Goal: Ask a question

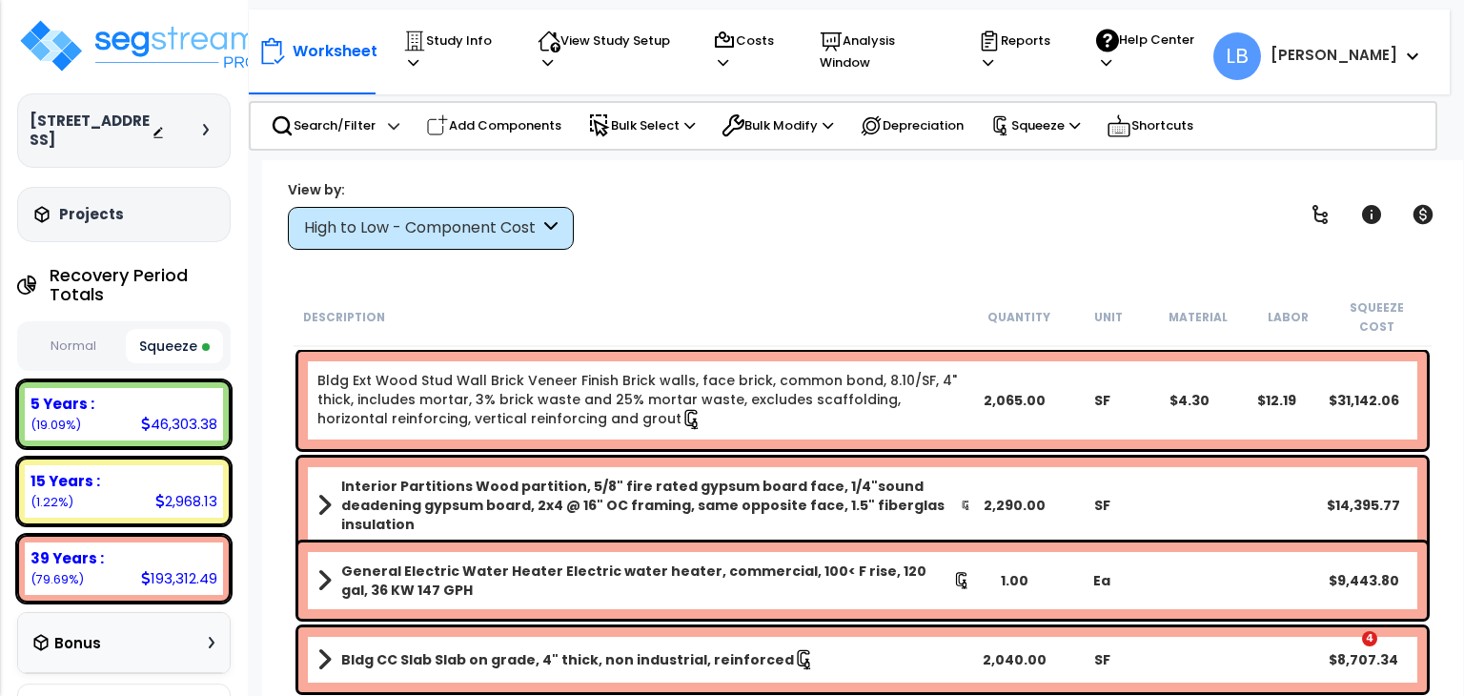
select select "2022"
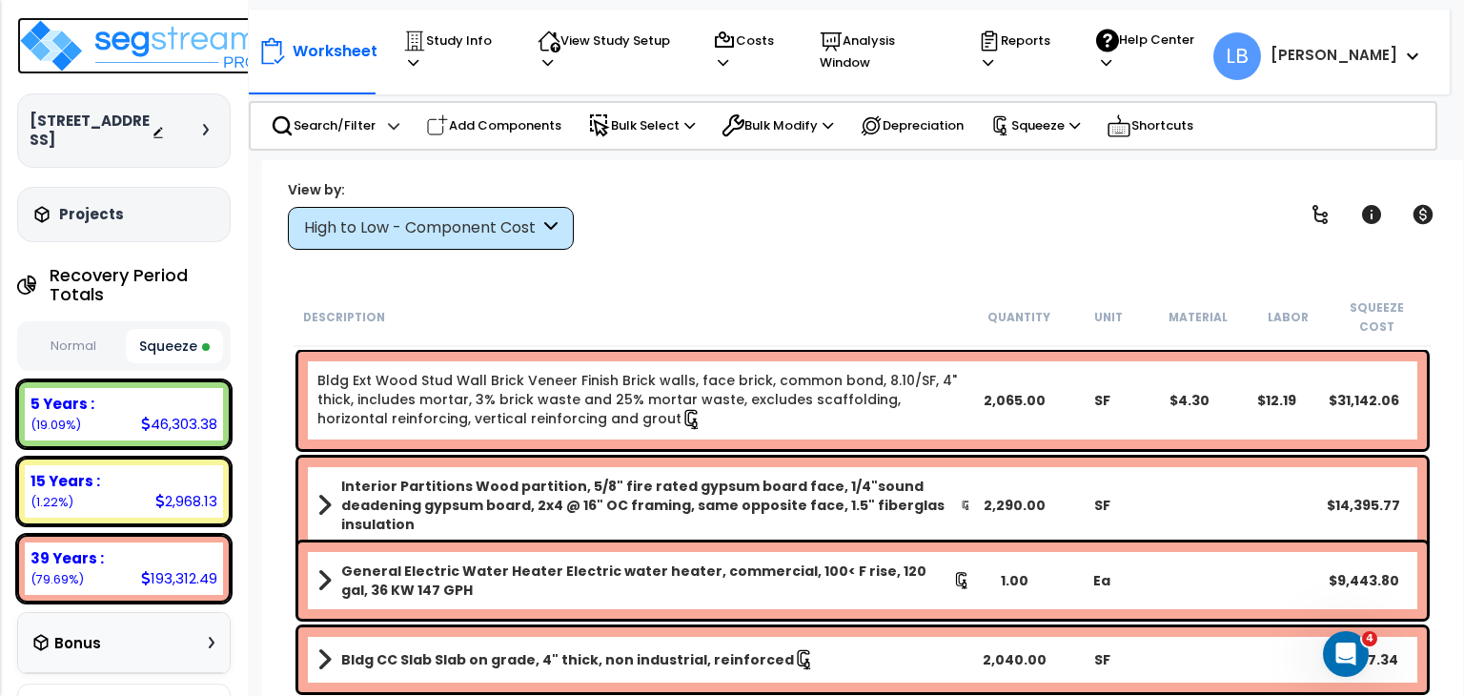
click at [151, 41] on img at bounding box center [141, 45] width 248 height 57
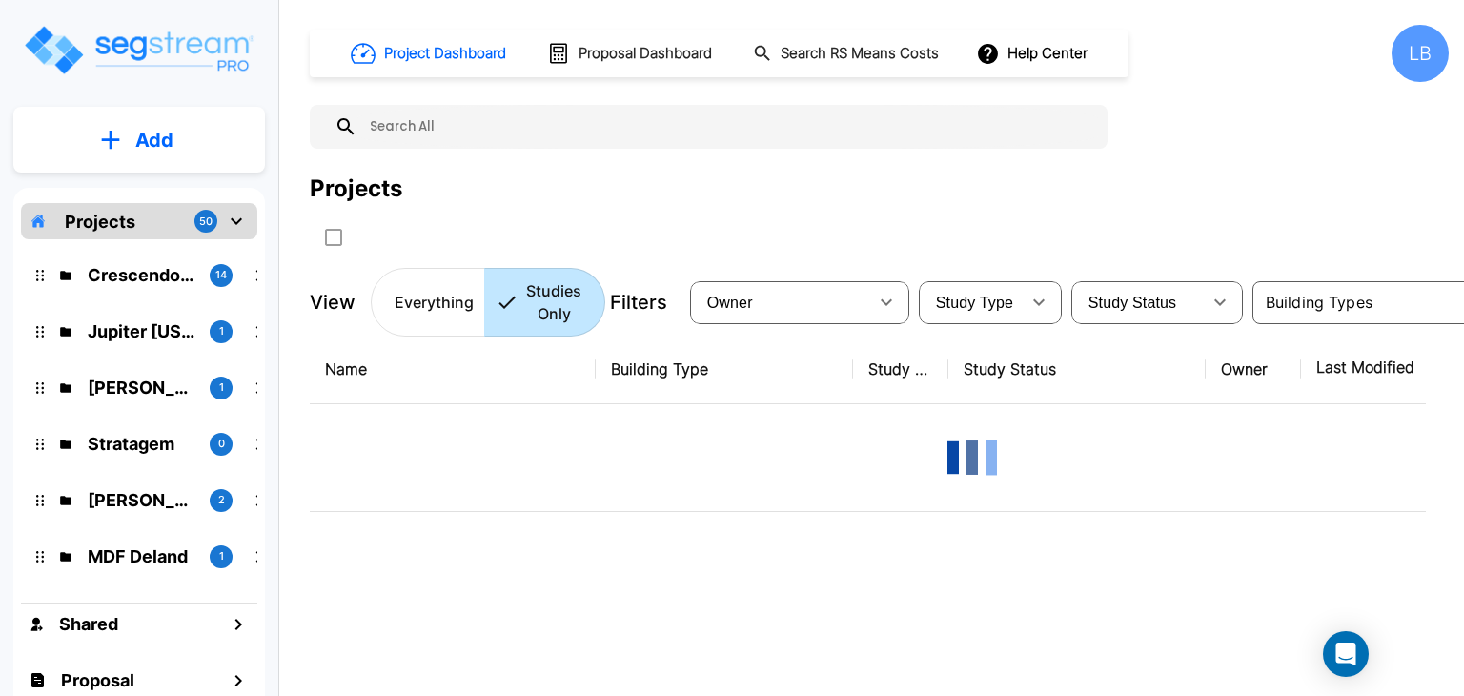
click at [156, 132] on p "Add" at bounding box center [154, 140] width 38 height 29
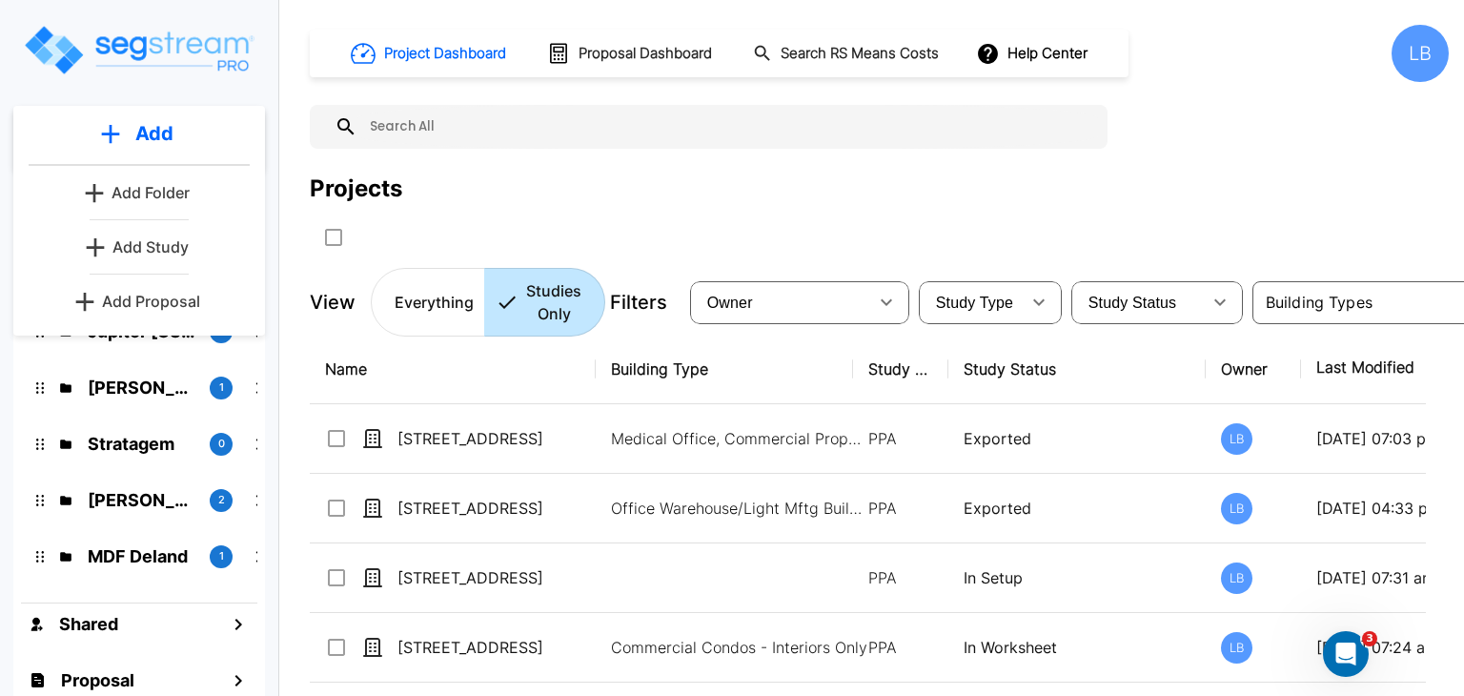
click at [167, 246] on p "Add Study" at bounding box center [150, 246] width 76 height 23
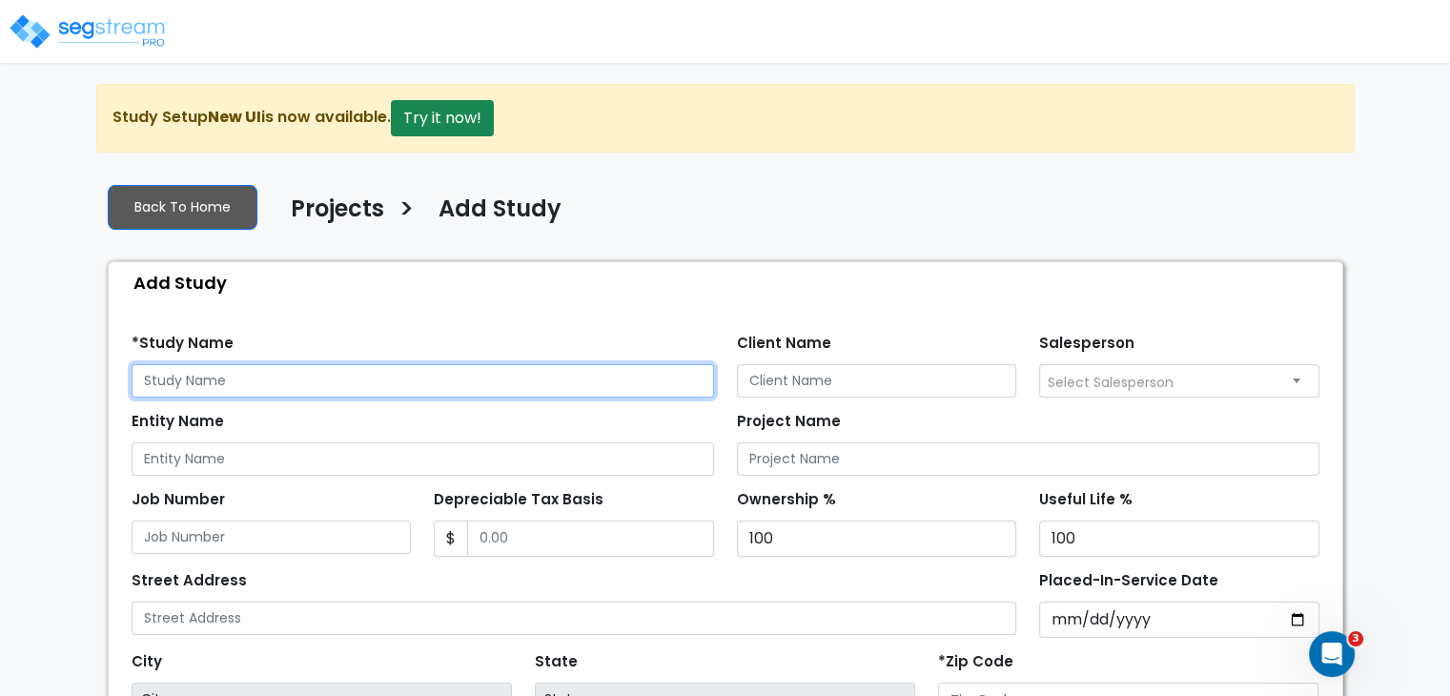
click at [249, 382] on input "text" at bounding box center [423, 380] width 582 height 33
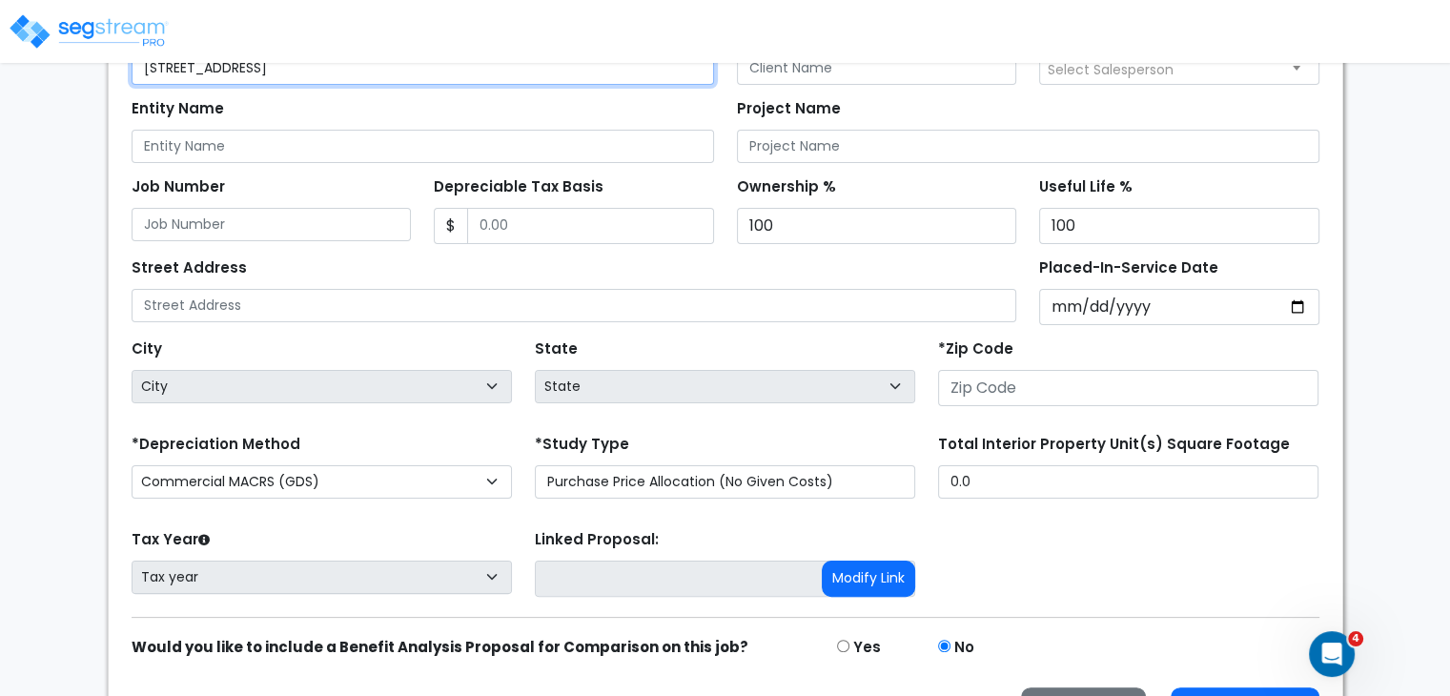
scroll to position [330, 0]
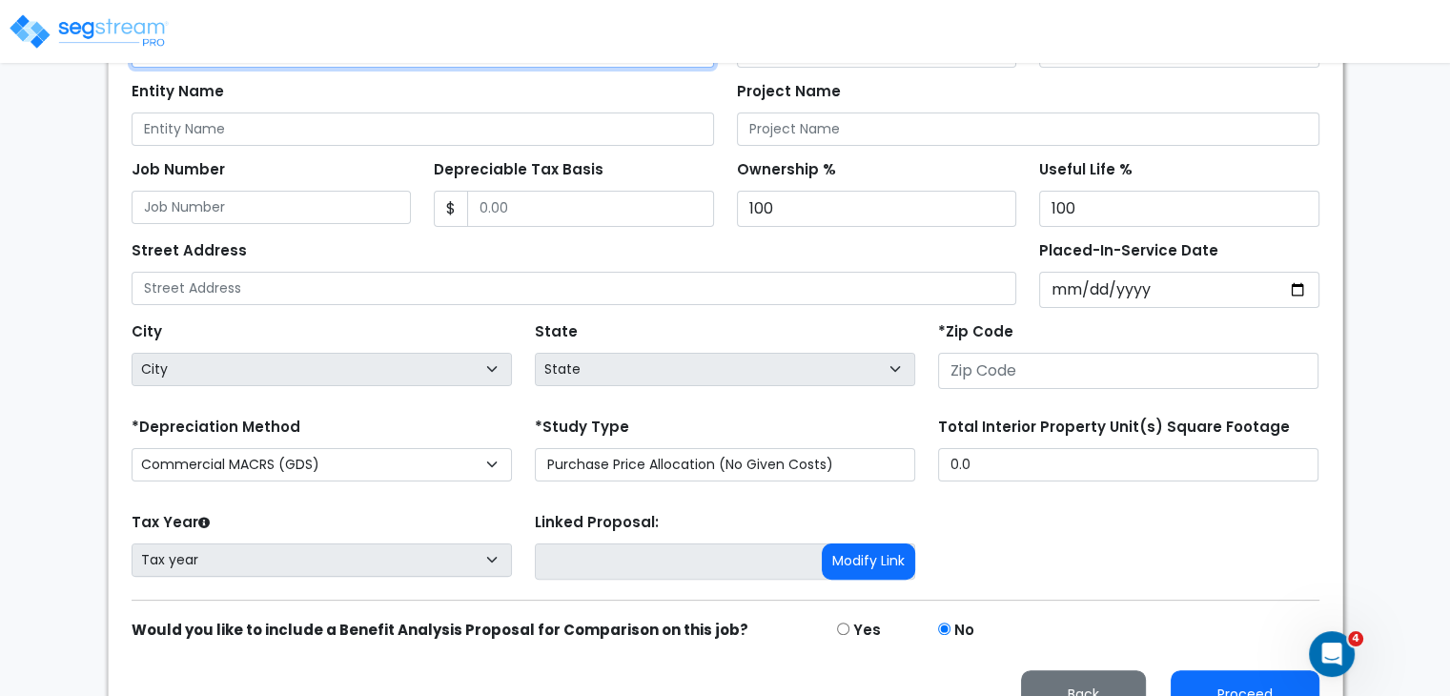
type input "841 W US HWY 79"
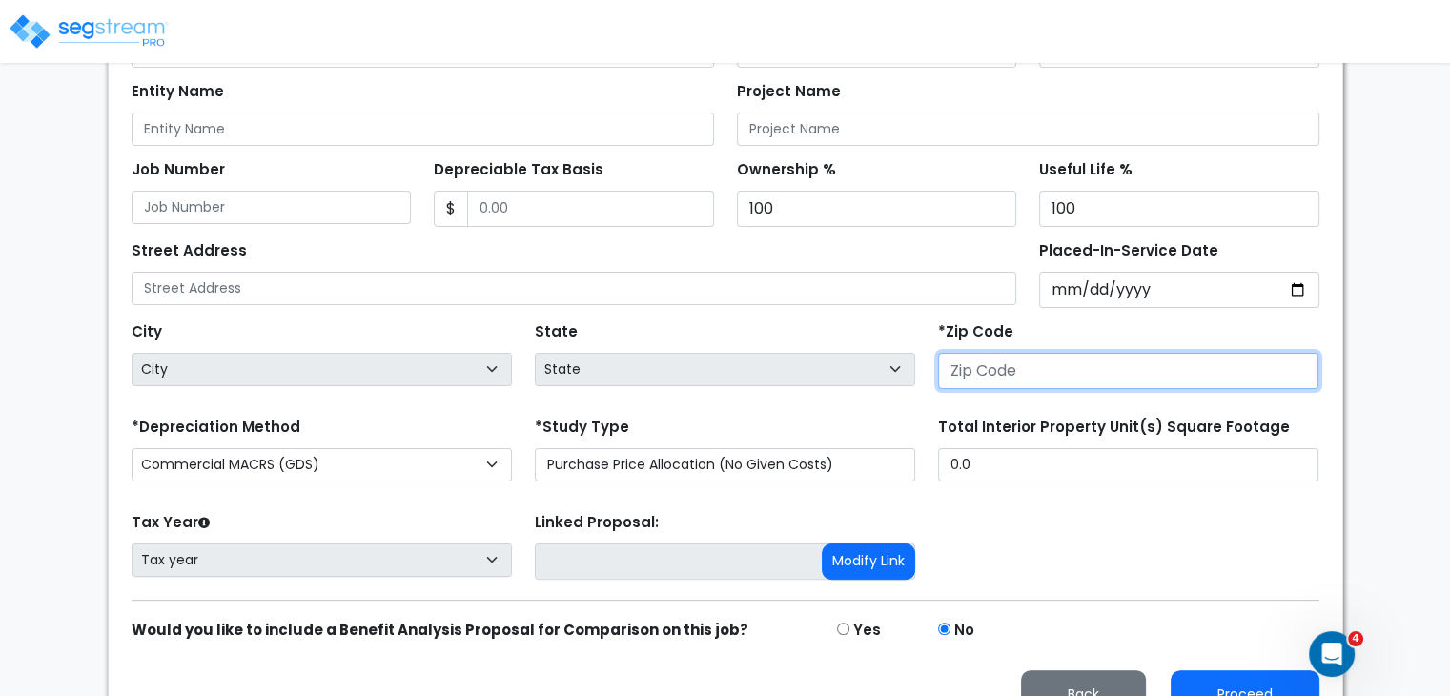
click at [954, 371] on input "number" at bounding box center [1128, 371] width 380 height 36
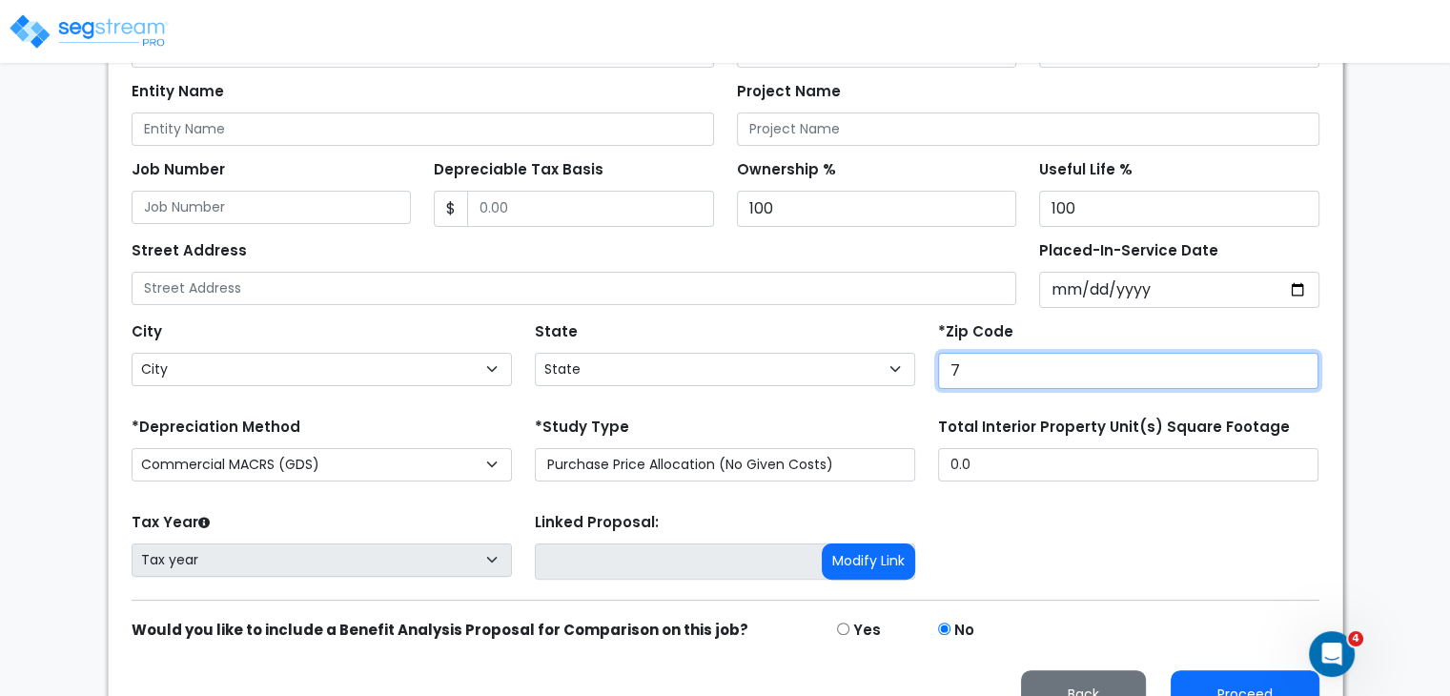
type input "76"
select select "TX"
type input "76567"
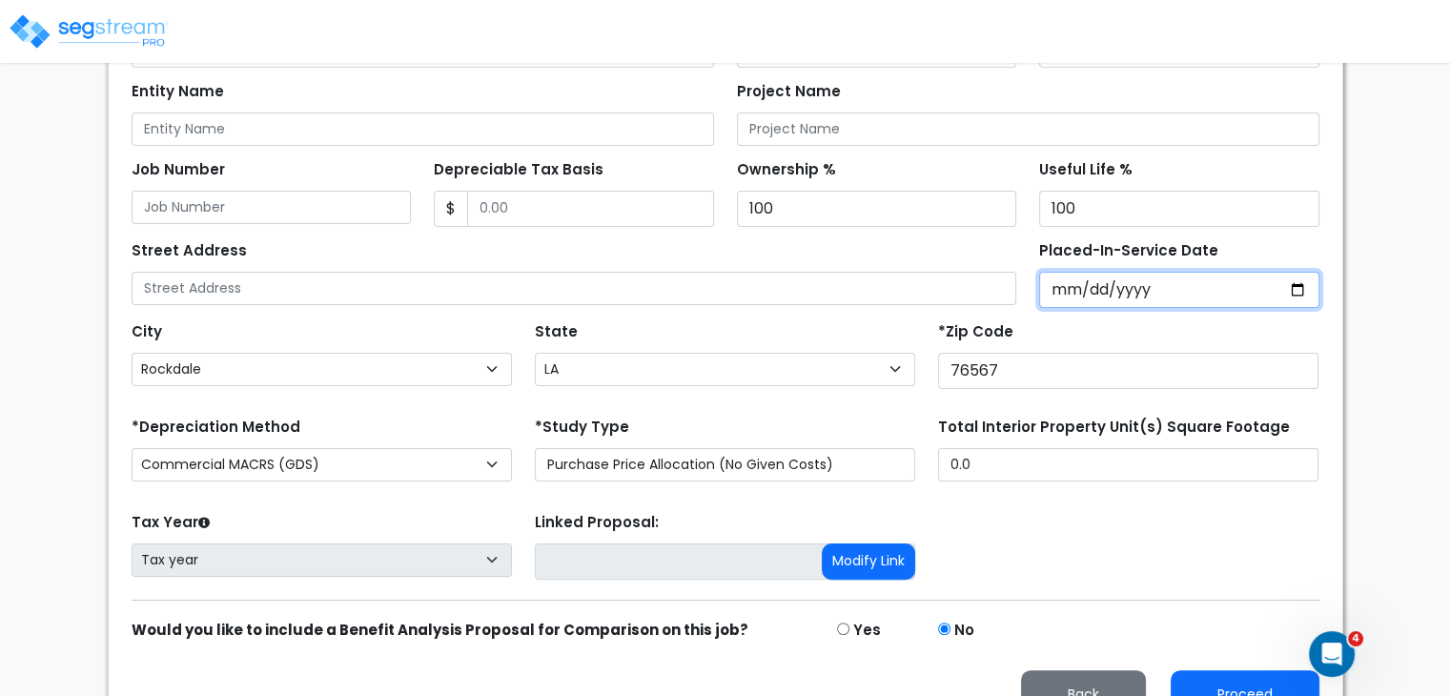
click at [1061, 286] on input "Placed-In-Service Date" at bounding box center [1179, 290] width 280 height 36
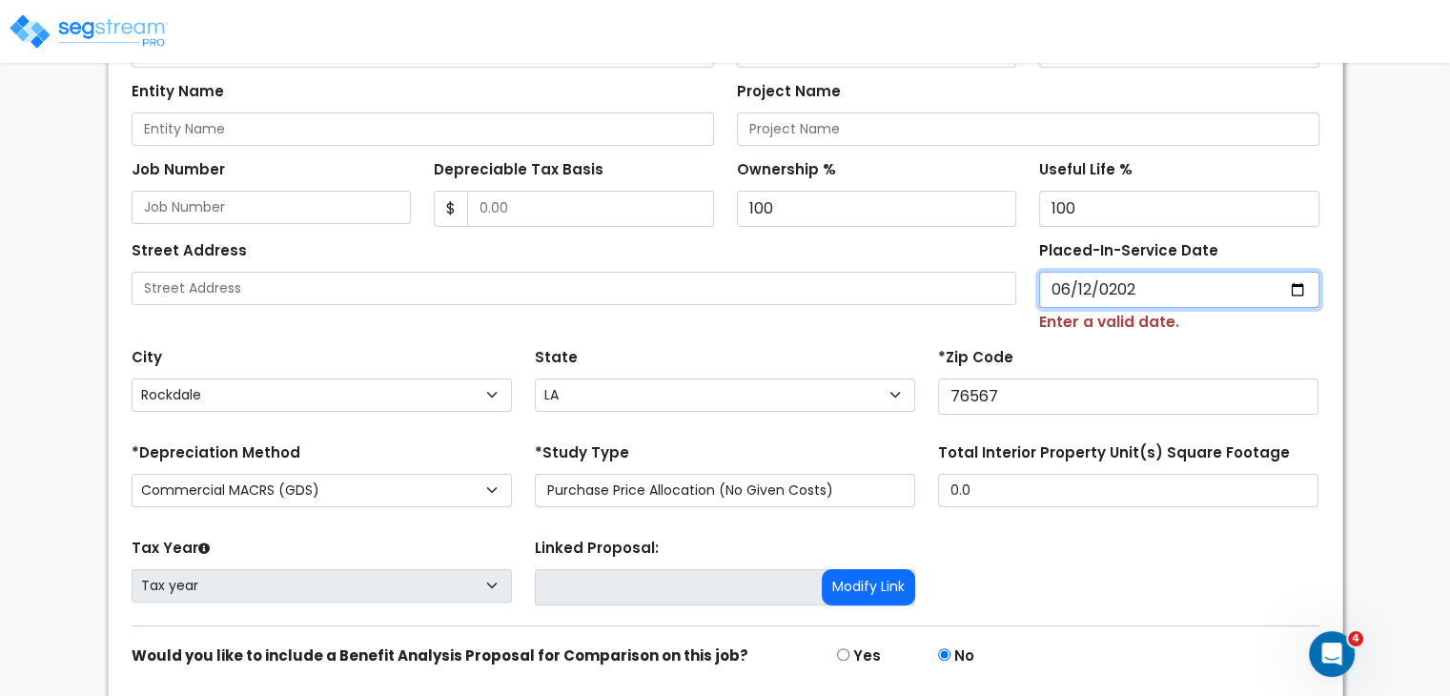
type input "2025-06-12"
select select "2025"
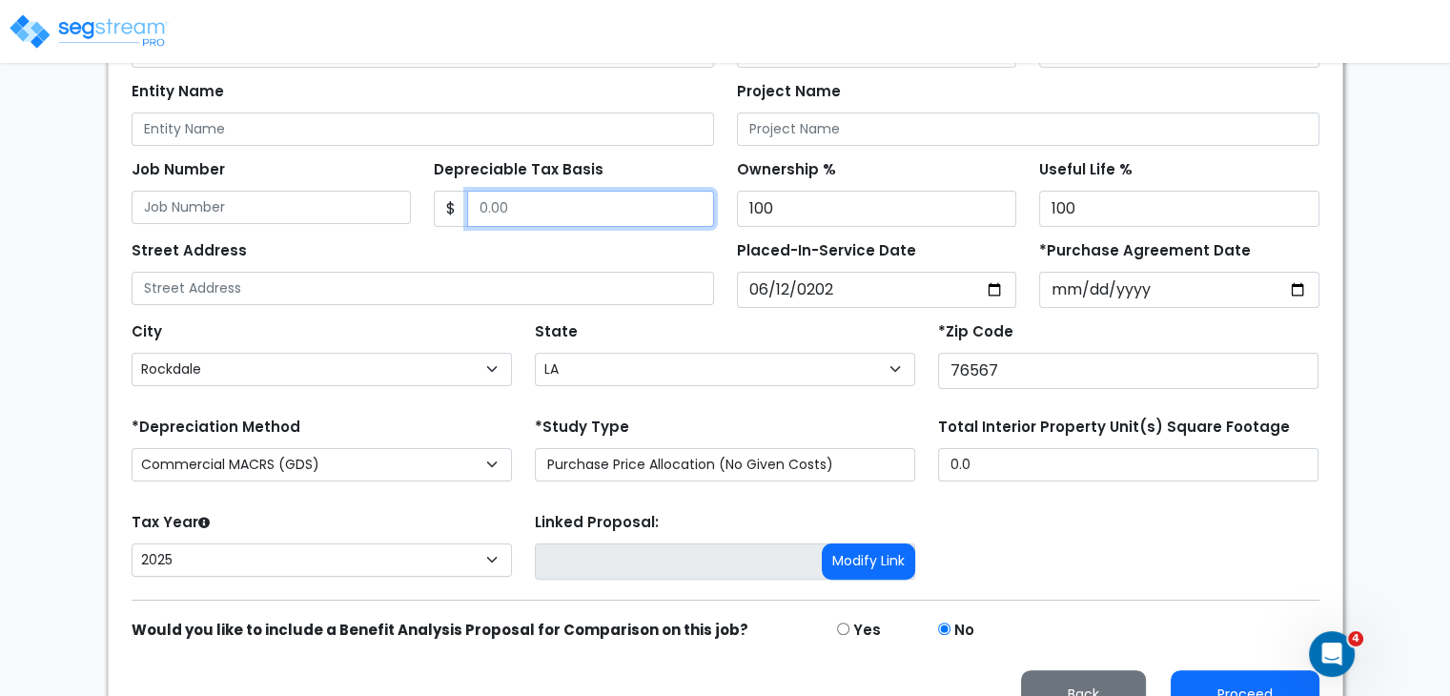
click at [530, 206] on input "Depreciable Tax Basis" at bounding box center [590, 209] width 247 height 36
type input "1,798,135"
click at [621, 253] on div "Street Address" at bounding box center [423, 270] width 582 height 69
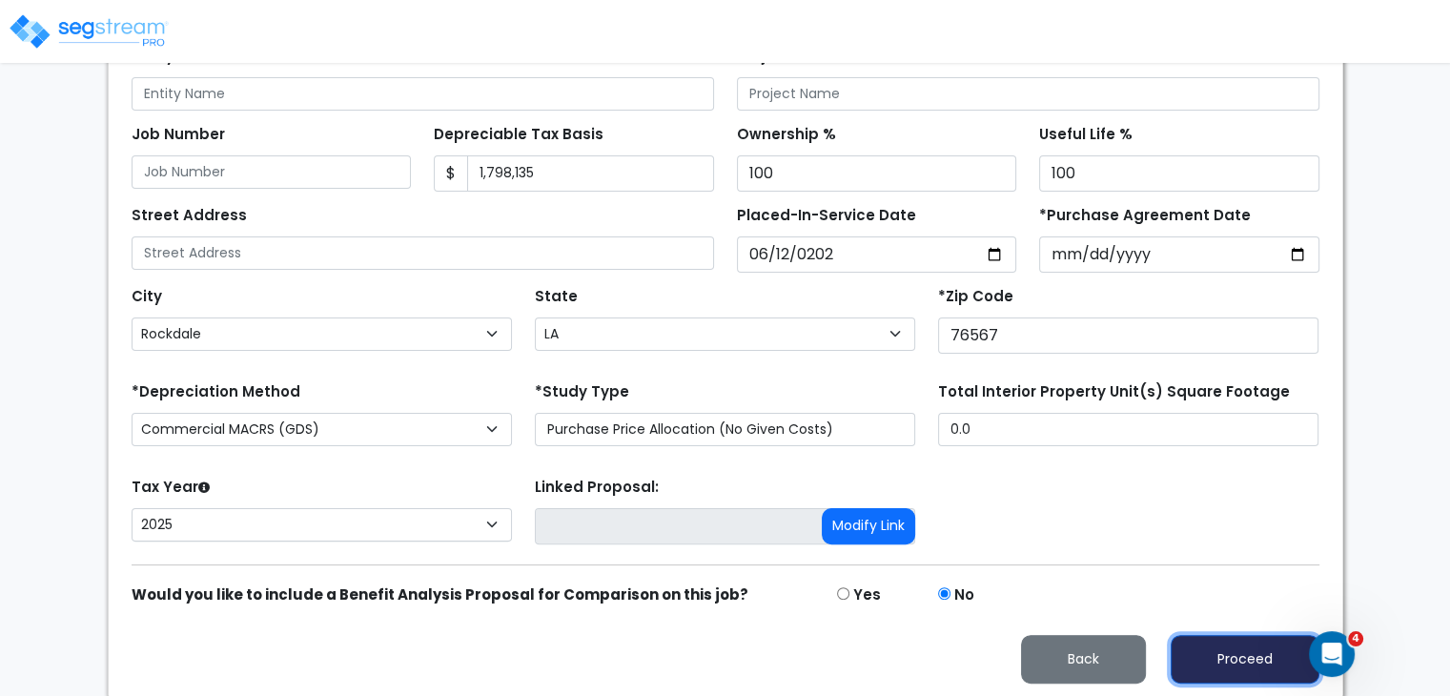
click at [1211, 648] on button "Proceed" at bounding box center [1244, 659] width 149 height 49
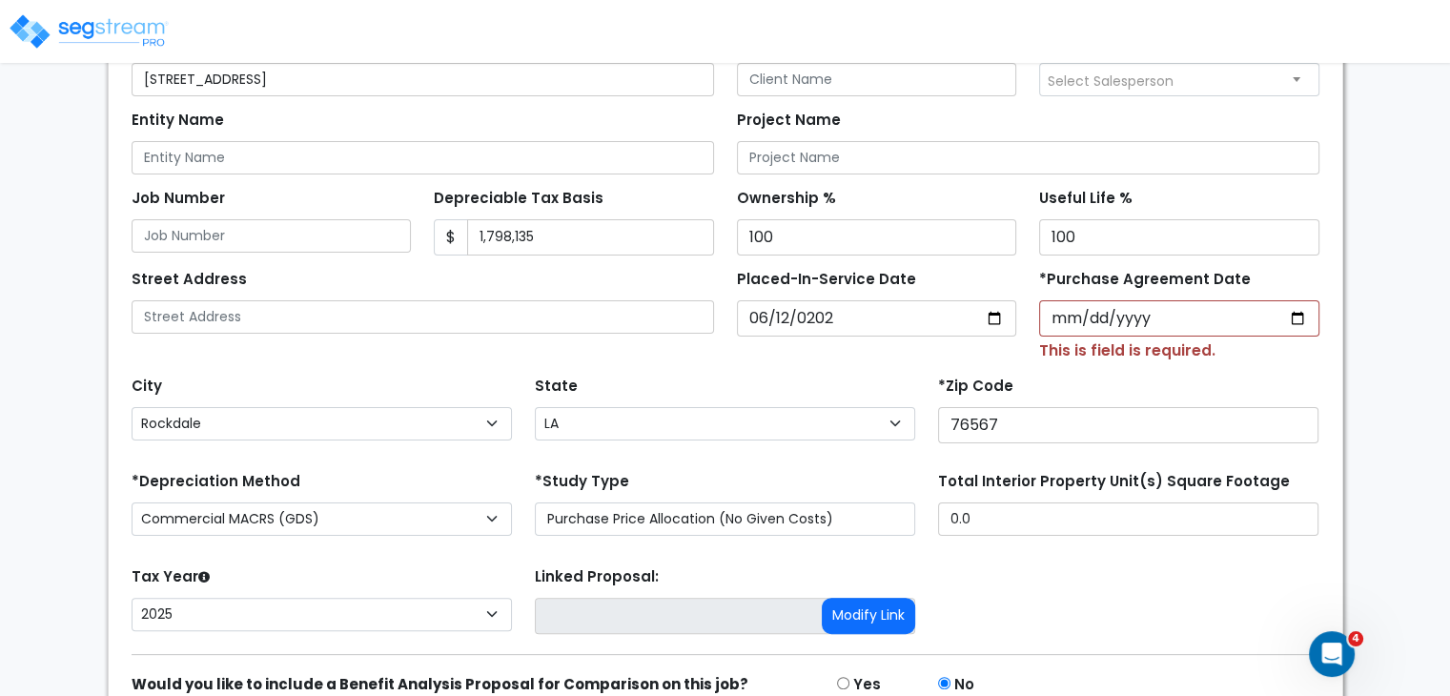
scroll to position [429, 0]
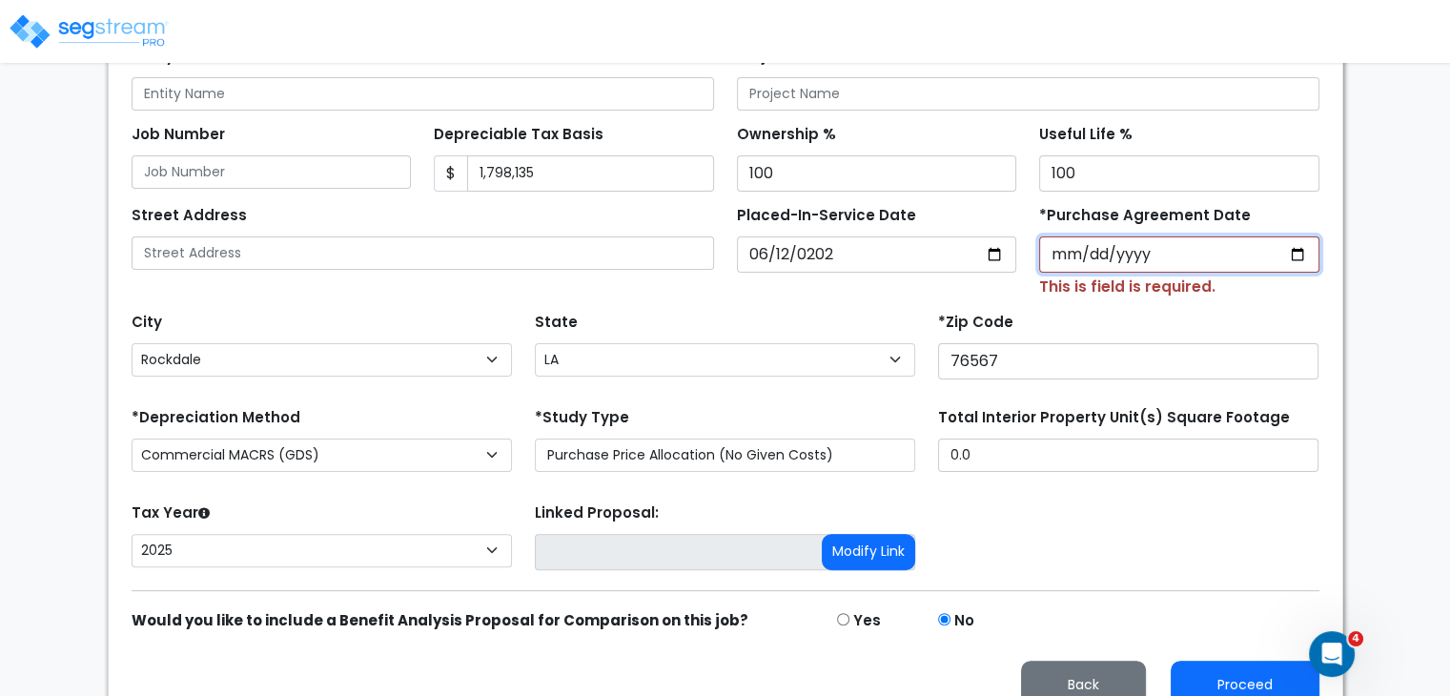
click at [1067, 259] on input "*Purchase Agreement Date" at bounding box center [1179, 254] width 280 height 36
type input "2025-06-12"
click at [1169, 530] on div "Tax Year Please Enter The Placed In Service Date First. 2026 2025 Prior Years D…" at bounding box center [725, 536] width 1210 height 76
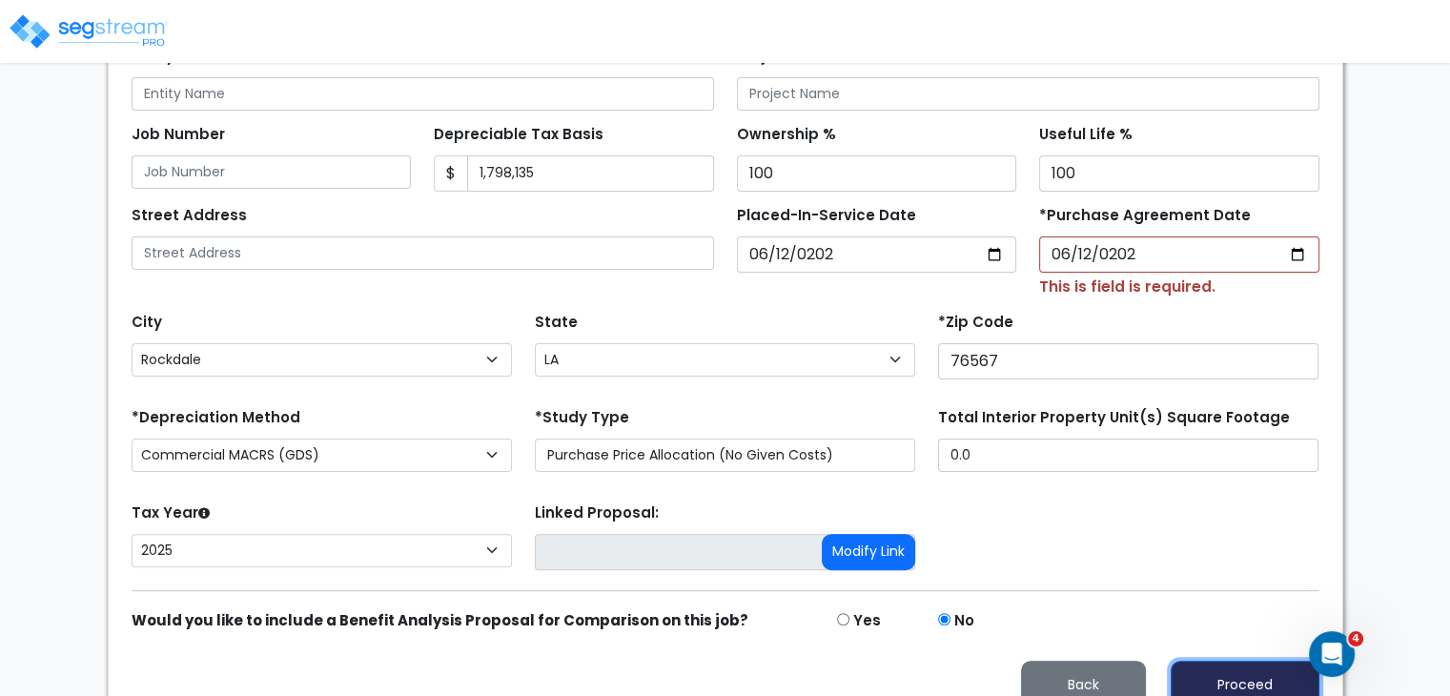
click at [1240, 674] on button "Proceed" at bounding box center [1244, 684] width 149 height 49
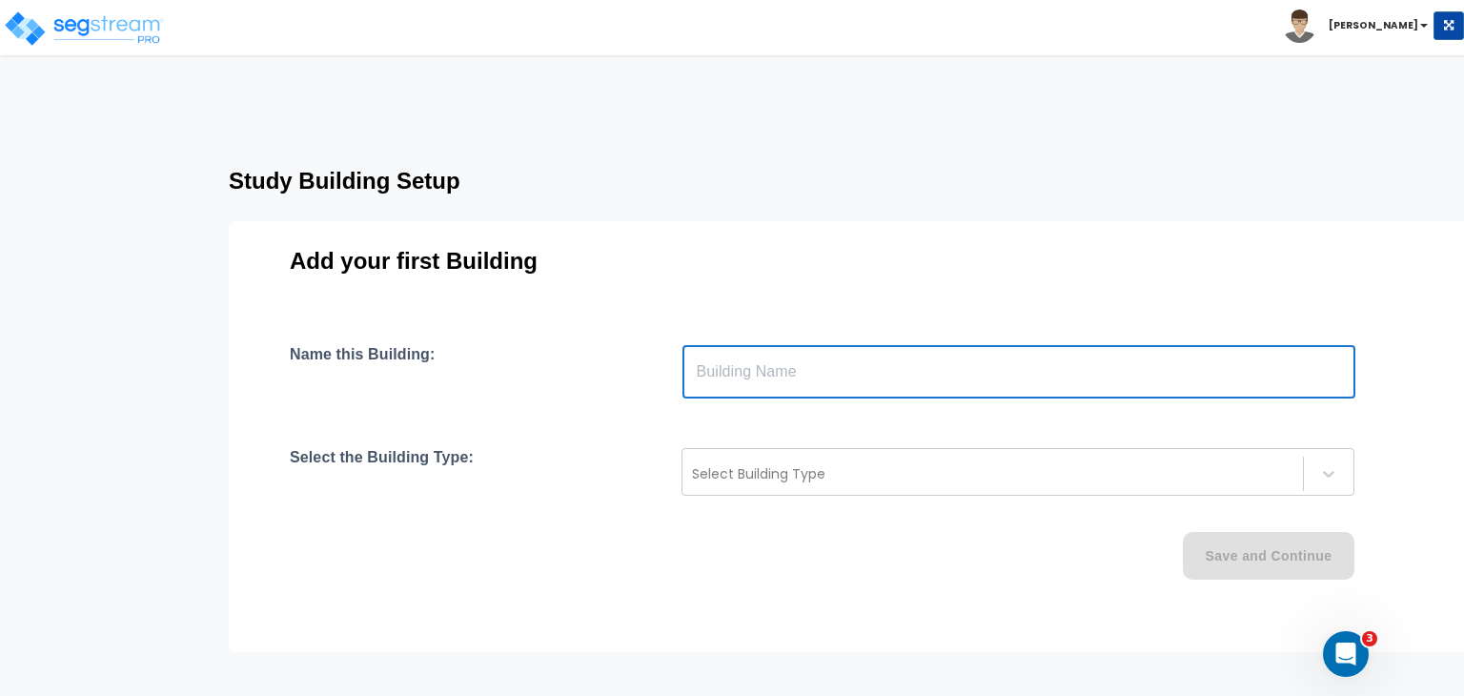
click at [740, 380] on input "text" at bounding box center [1018, 371] width 673 height 53
type input "Building"
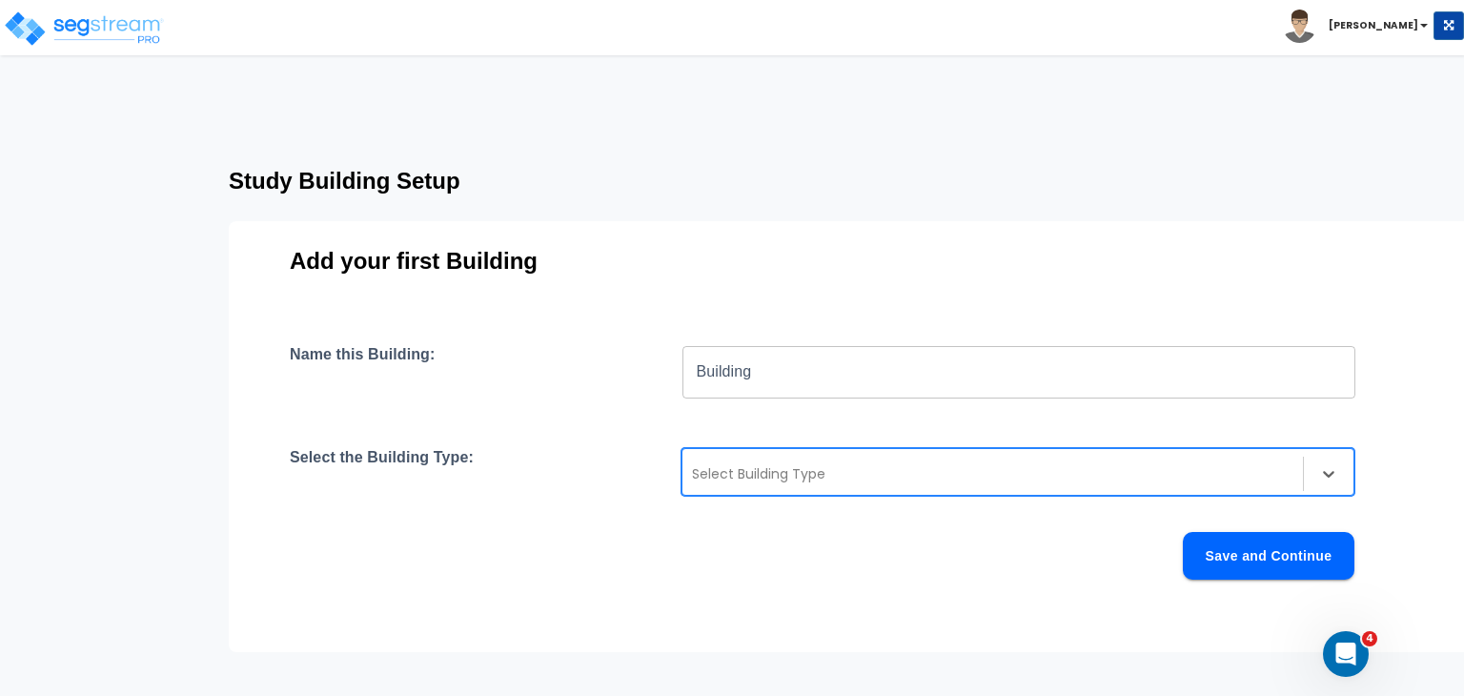
click at [739, 477] on div at bounding box center [992, 473] width 601 height 23
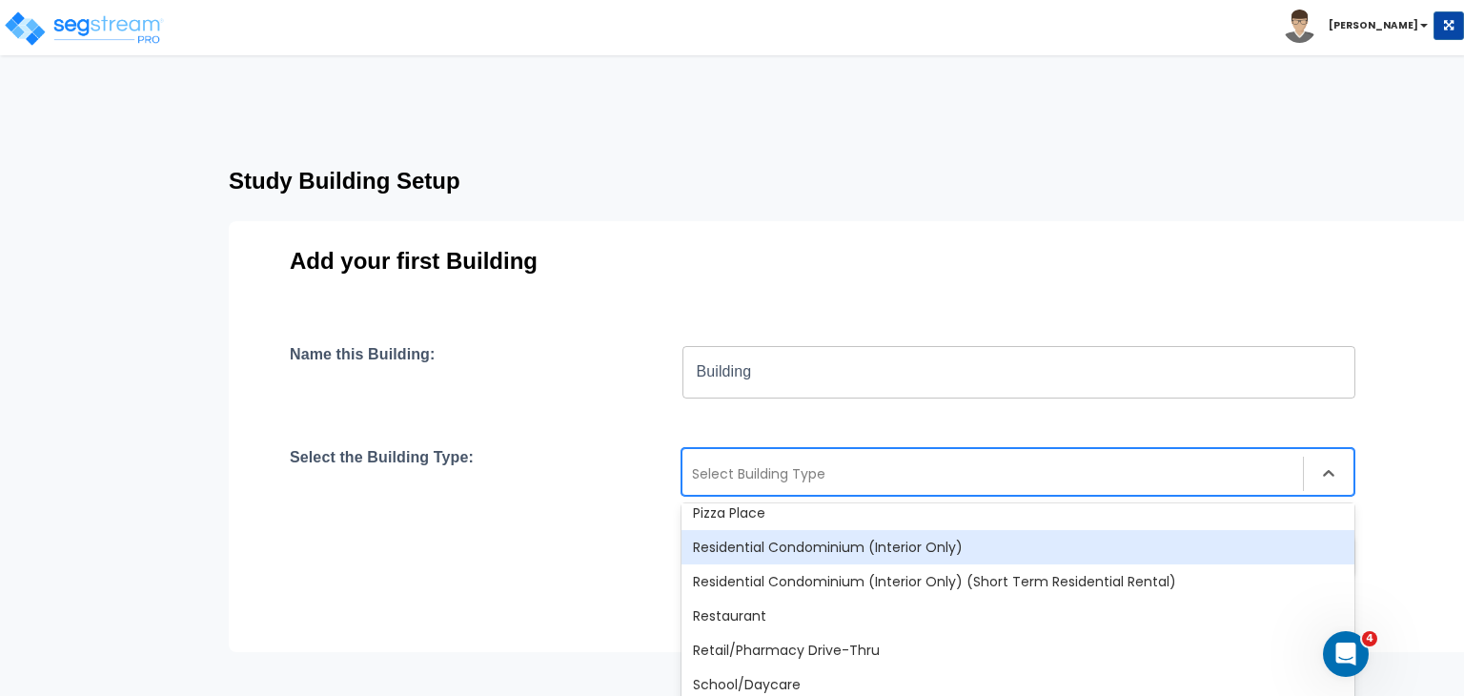
scroll to position [1512, 0]
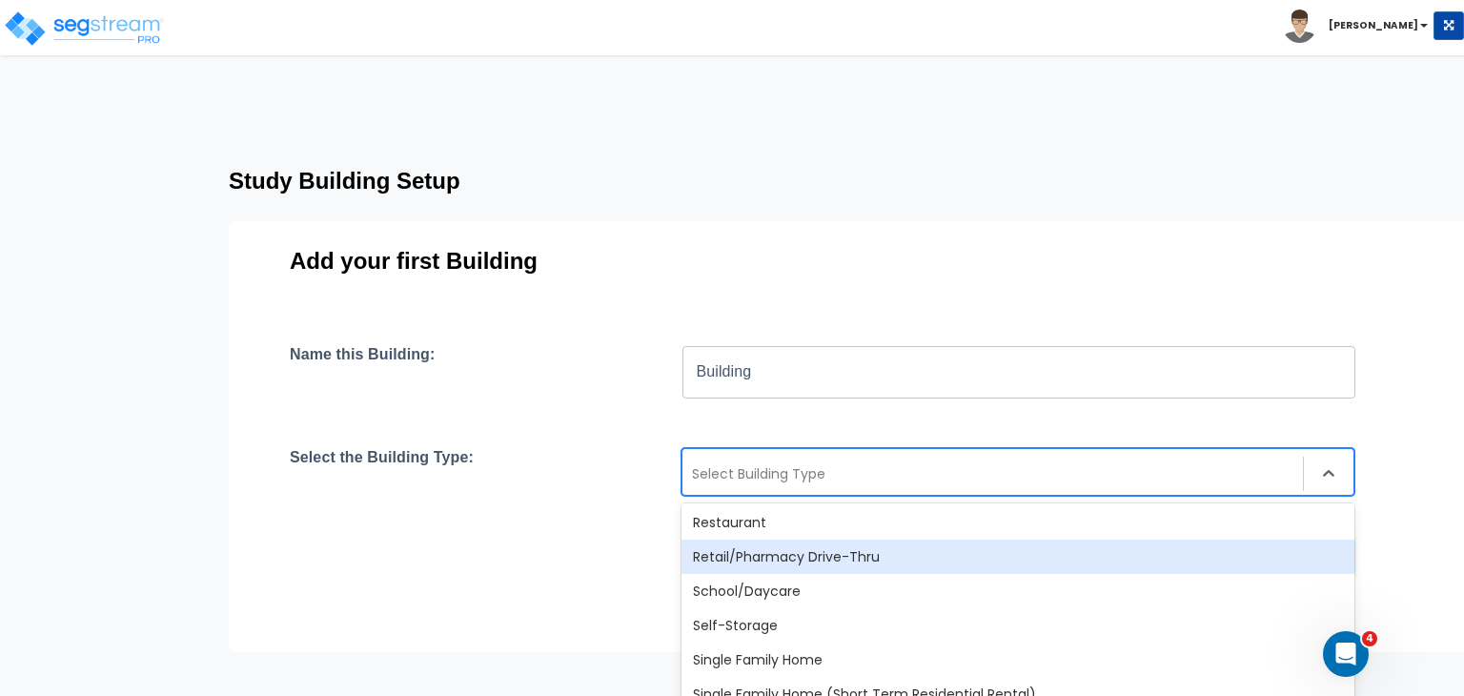
click at [759, 552] on div "Retail/Pharmacy Drive-Thru" at bounding box center [1017, 556] width 673 height 34
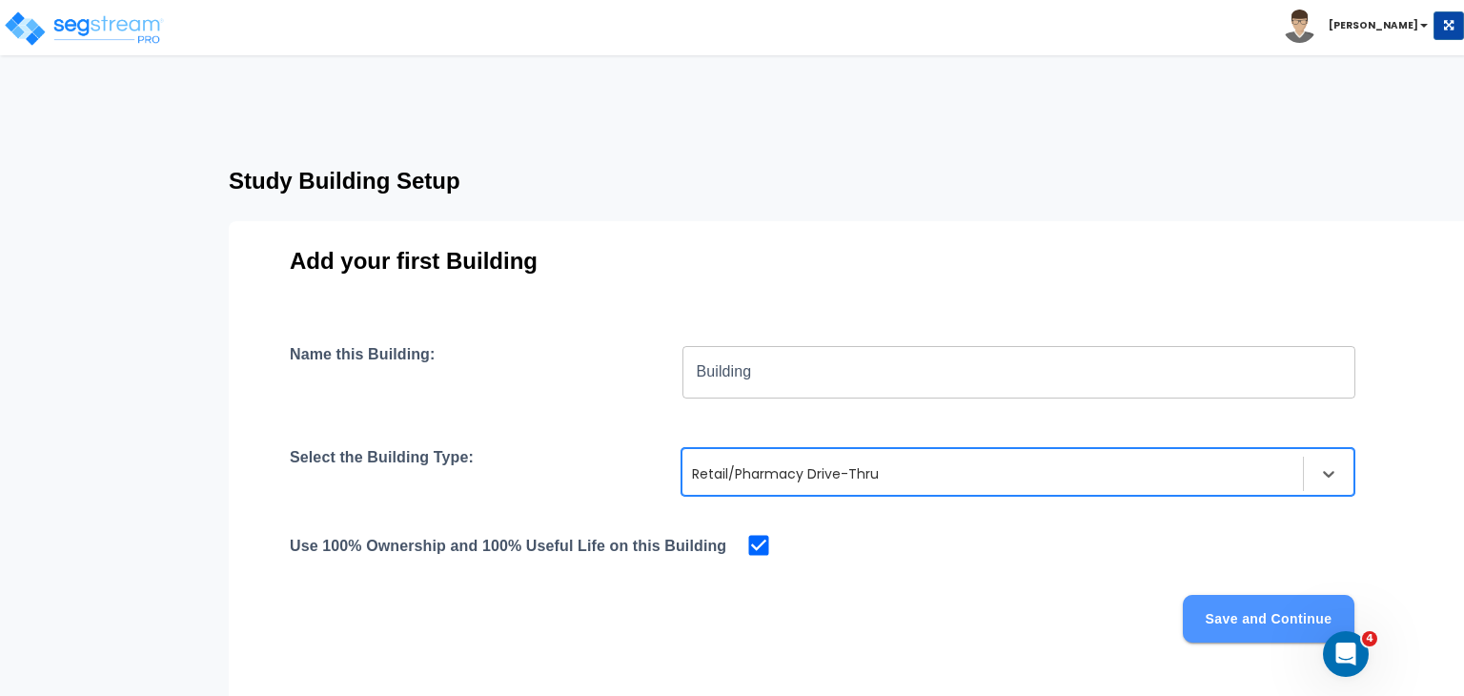
click at [1205, 607] on button "Save and Continue" at bounding box center [1269, 619] width 172 height 48
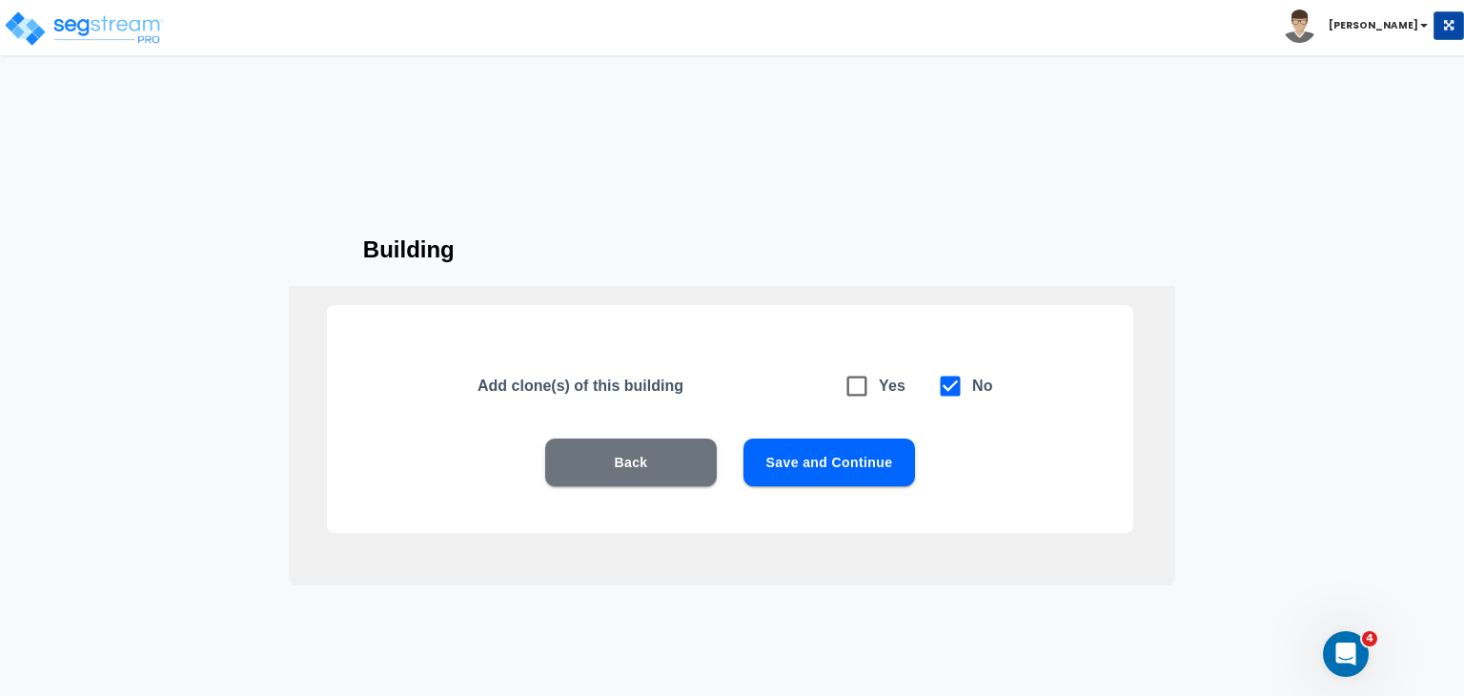
click at [809, 458] on button "Save and Continue" at bounding box center [829, 462] width 172 height 48
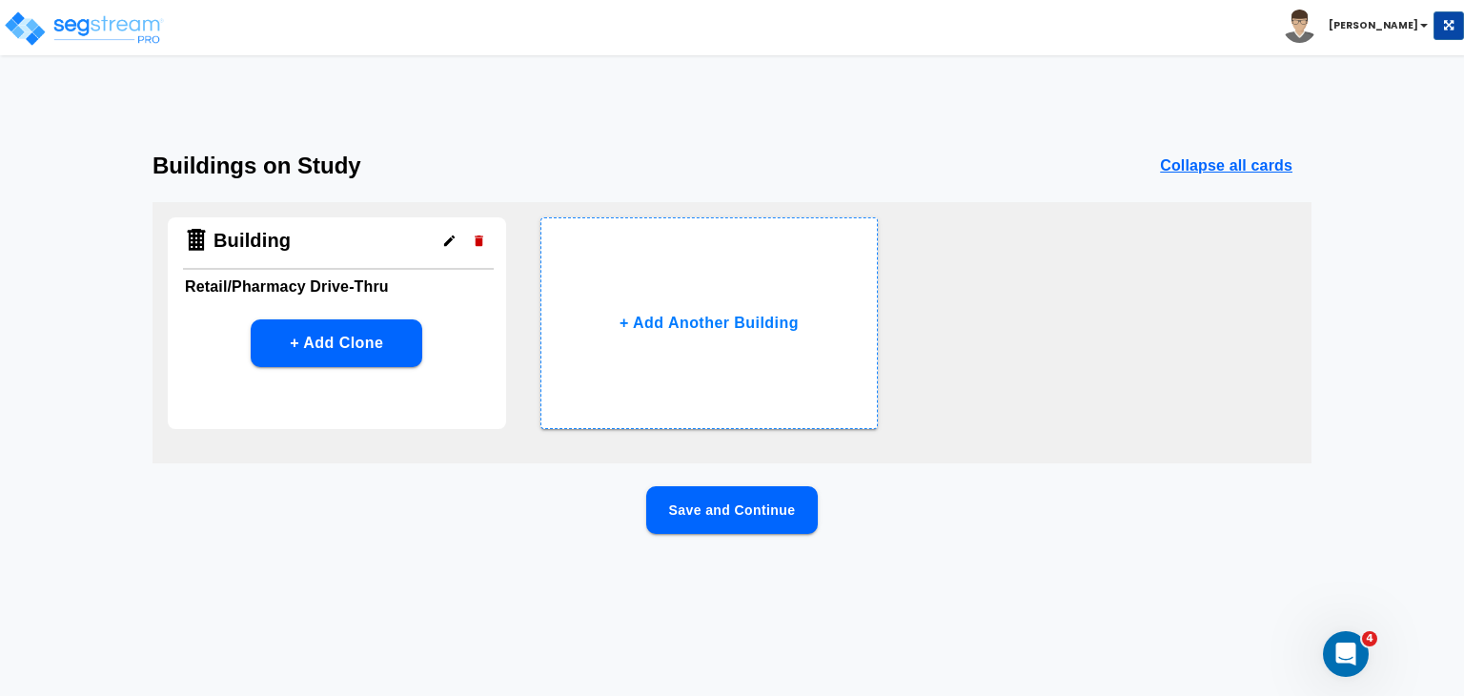
click at [716, 510] on button "Save and Continue" at bounding box center [732, 510] width 172 height 48
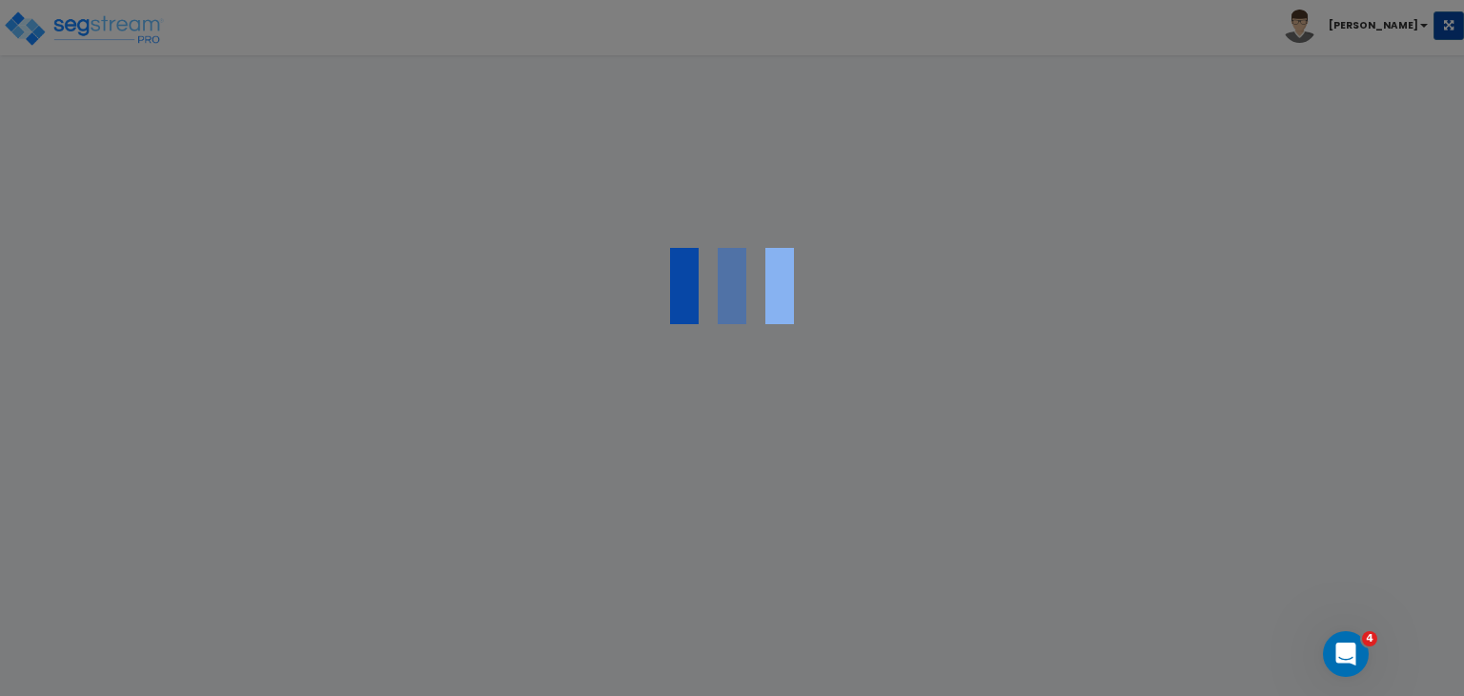
click at [716, 510] on div at bounding box center [732, 348] width 1464 height 696
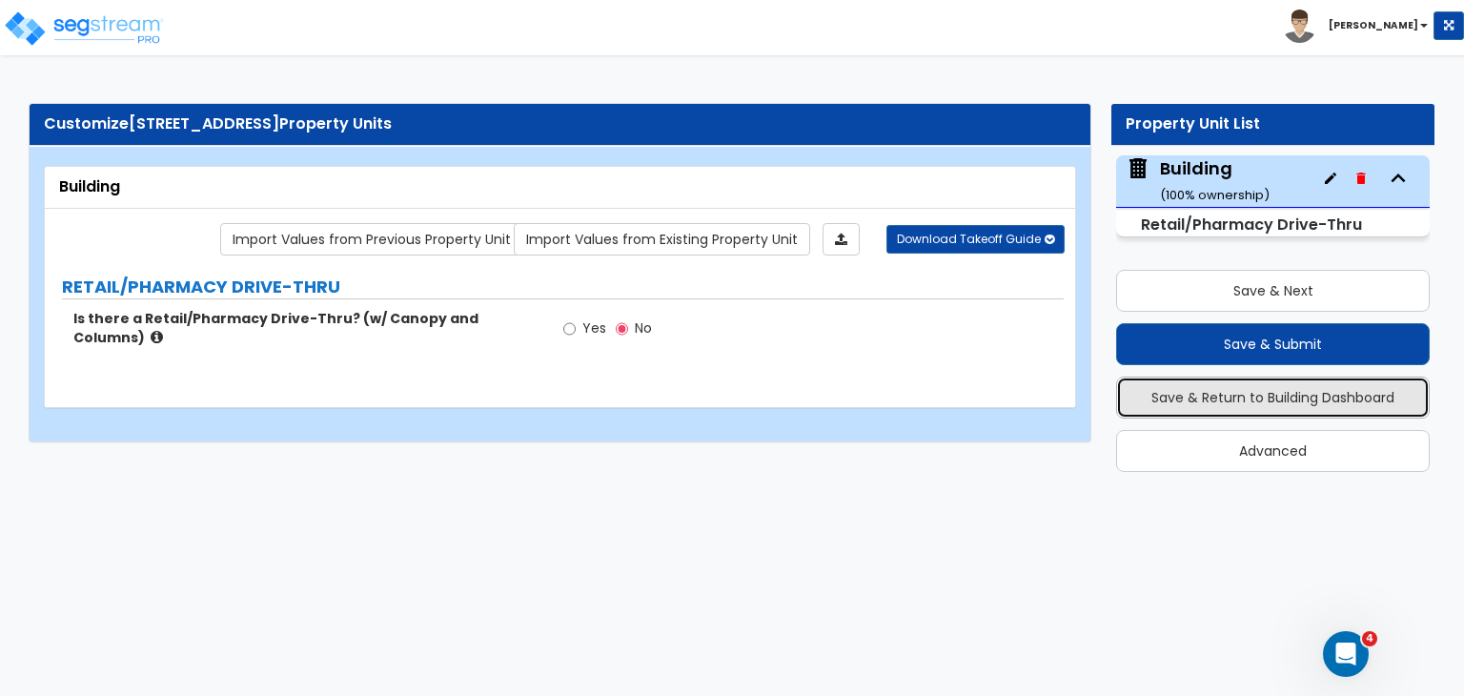
click at [1283, 391] on button "Save & Return to Building Dashboard" at bounding box center [1273, 397] width 314 height 42
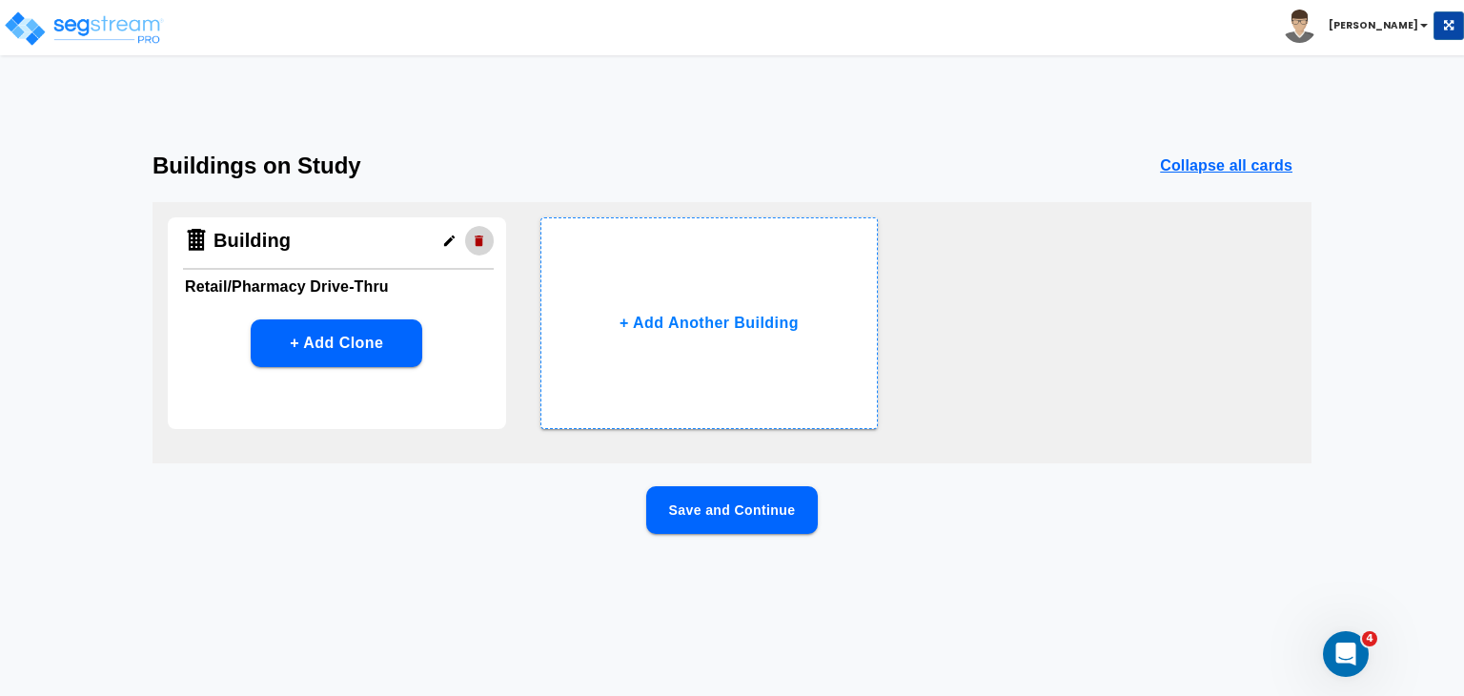
click at [477, 242] on icon "button" at bounding box center [479, 240] width 9 height 10
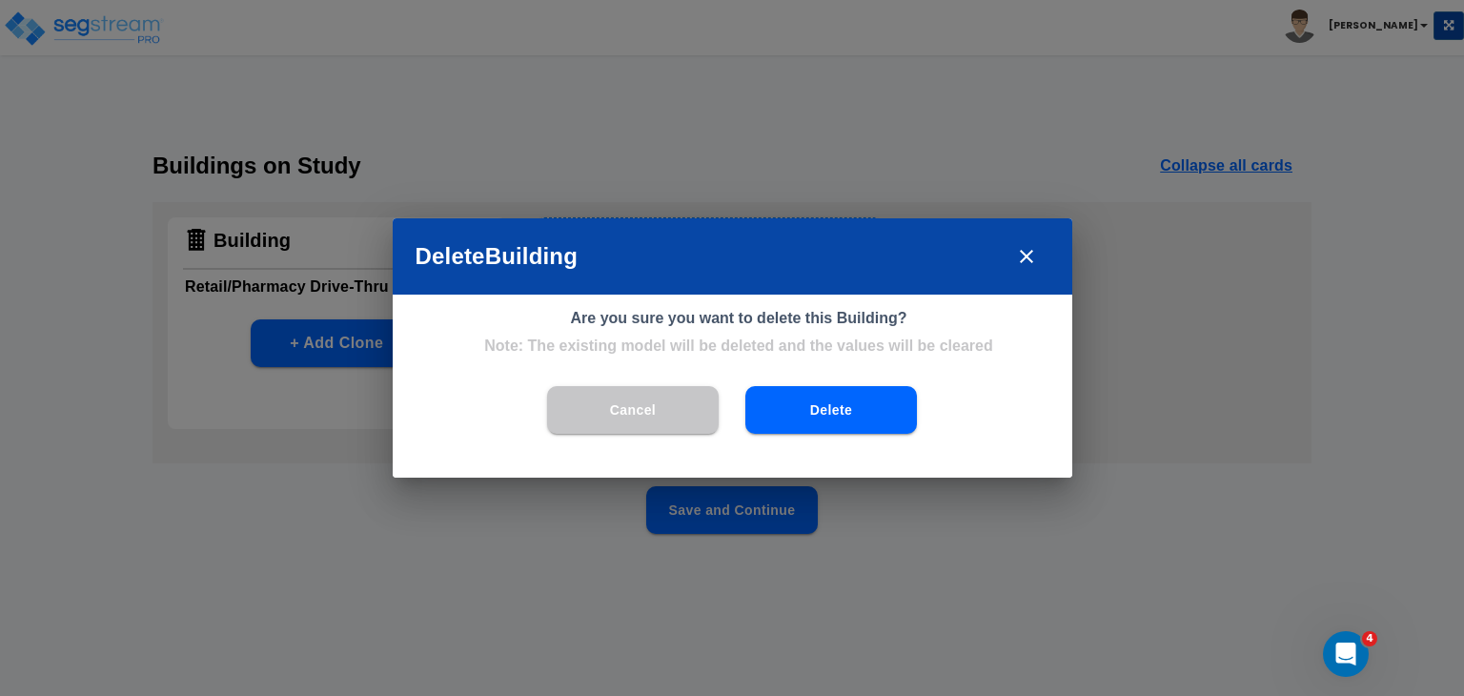
click at [786, 395] on button "Delete" at bounding box center [831, 410] width 172 height 48
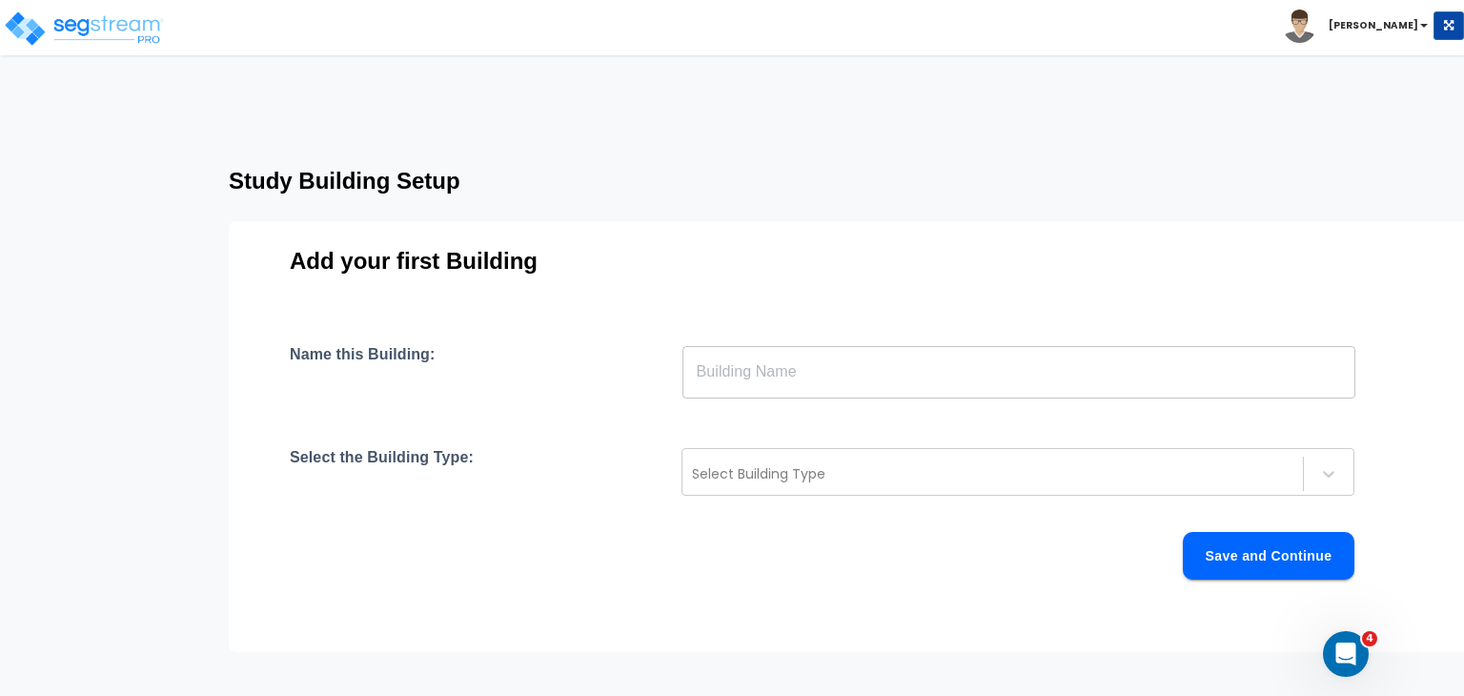
click at [771, 371] on input "text" at bounding box center [1018, 371] width 673 height 53
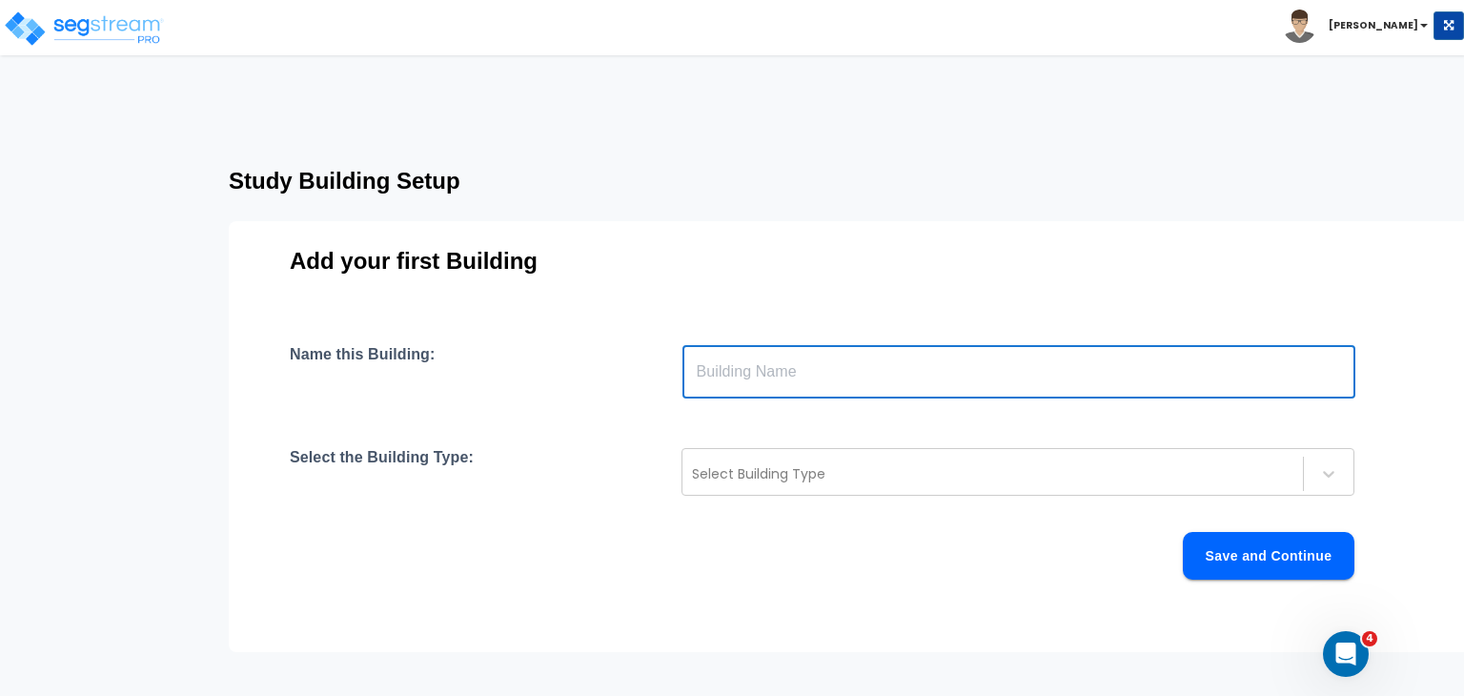
type input "Building"
click at [773, 470] on div at bounding box center [992, 473] width 601 height 23
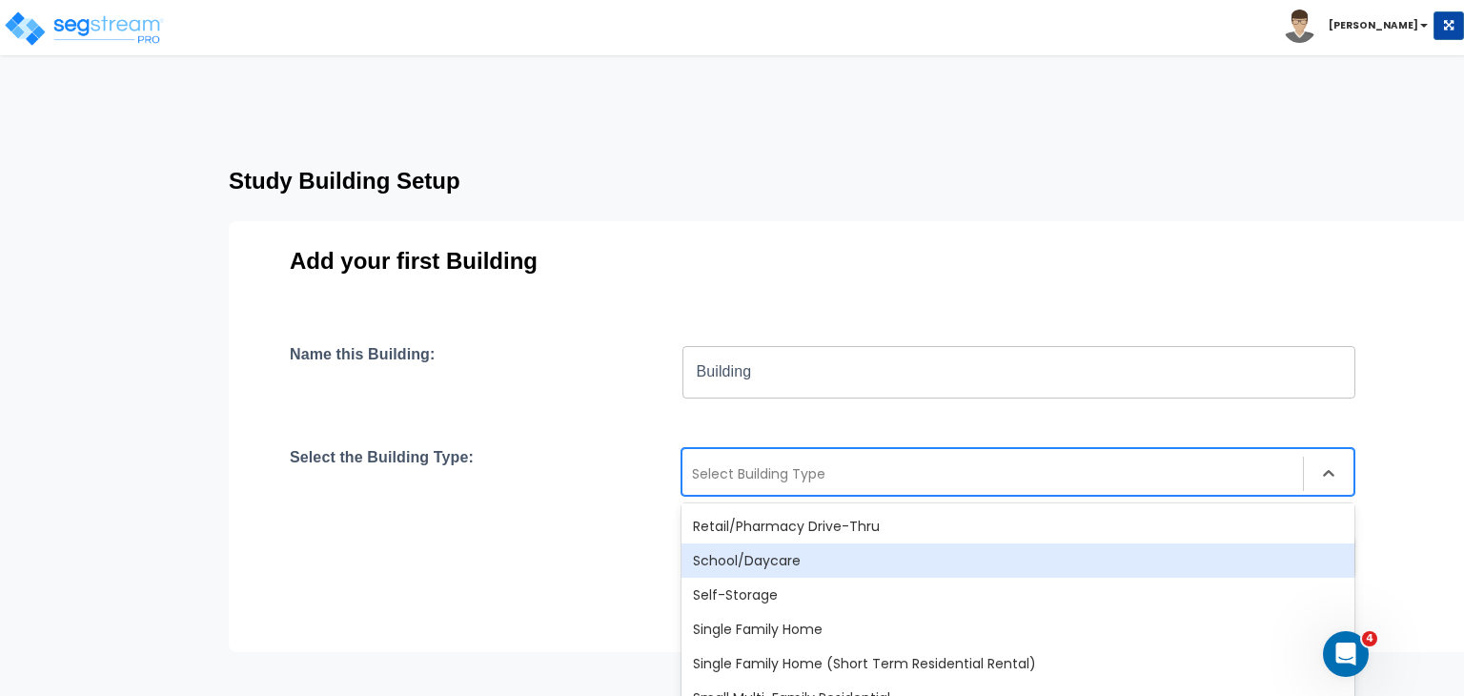
scroll to position [1548, 0]
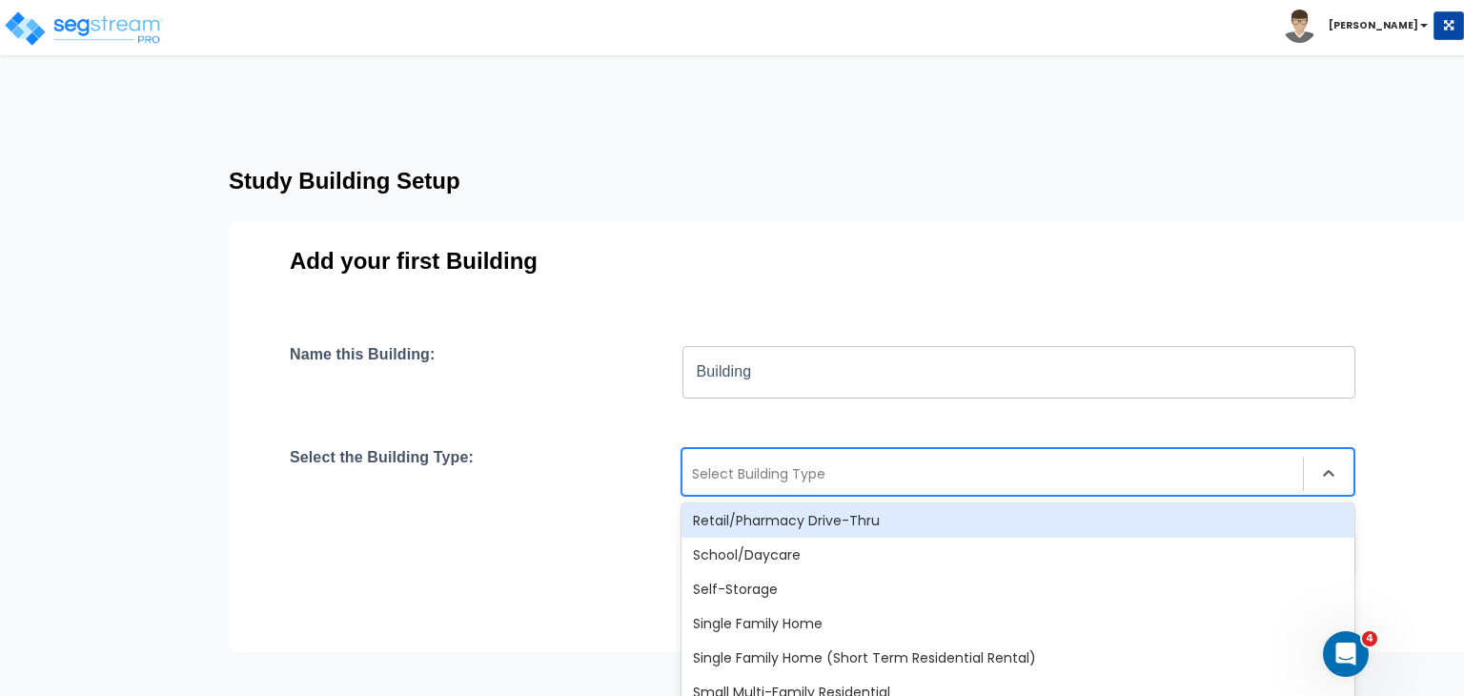
click at [791, 516] on div "Retail/Pharmacy Drive-Thru" at bounding box center [1017, 520] width 673 height 34
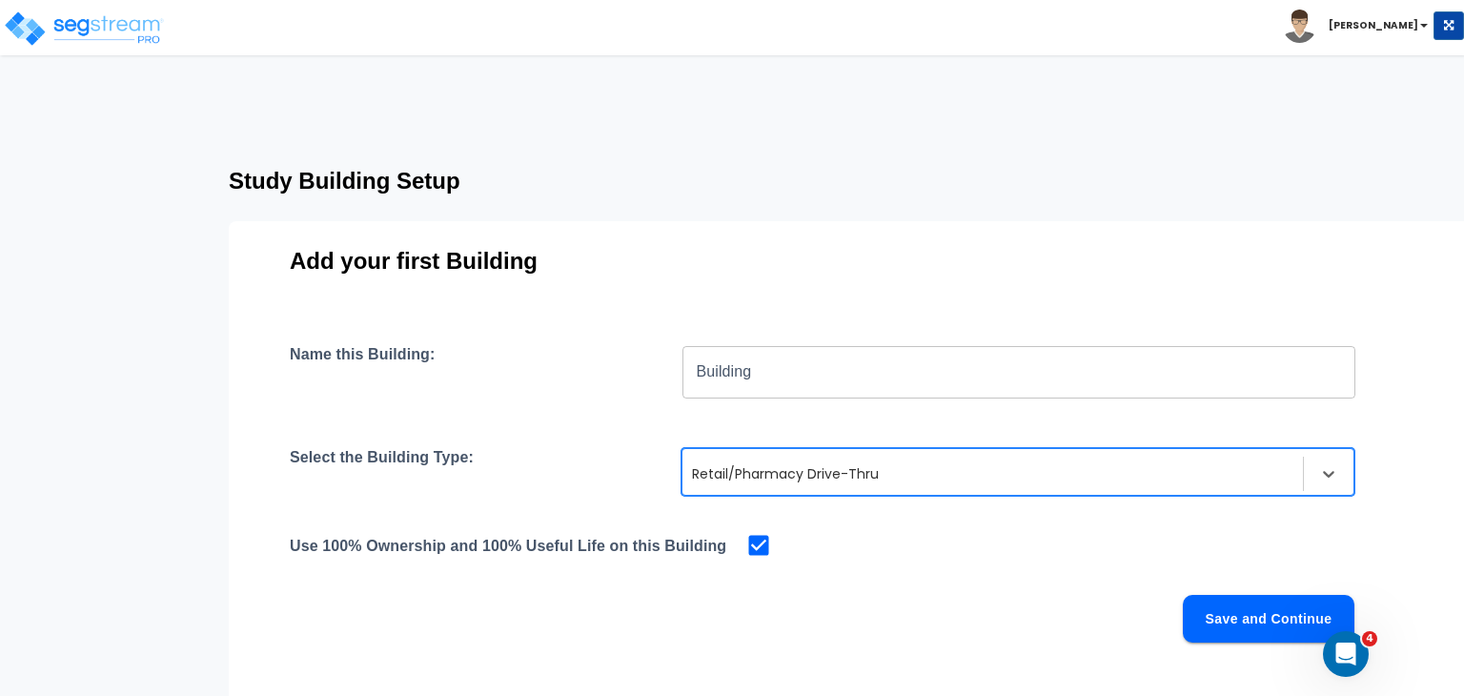
click at [1244, 622] on button "Save and Continue" at bounding box center [1269, 619] width 172 height 48
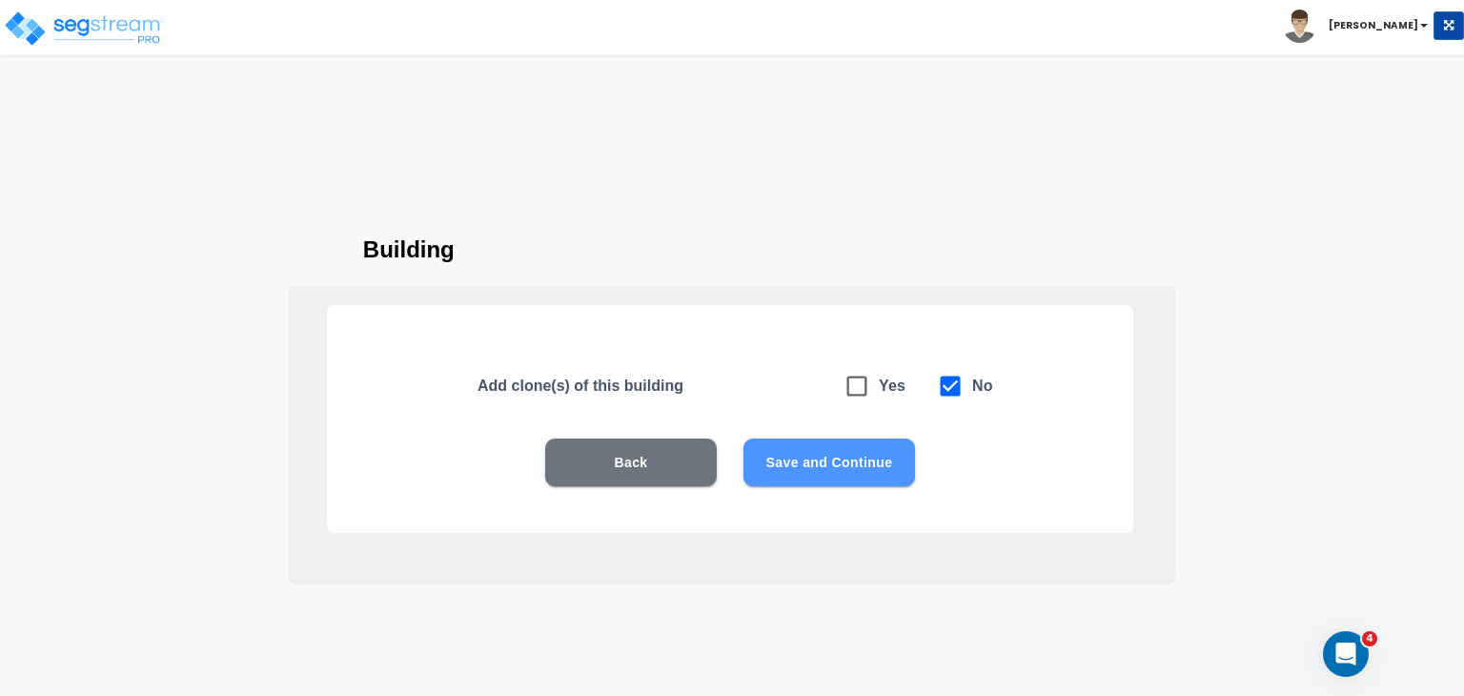
click at [870, 455] on button "Save and Continue" at bounding box center [829, 462] width 172 height 48
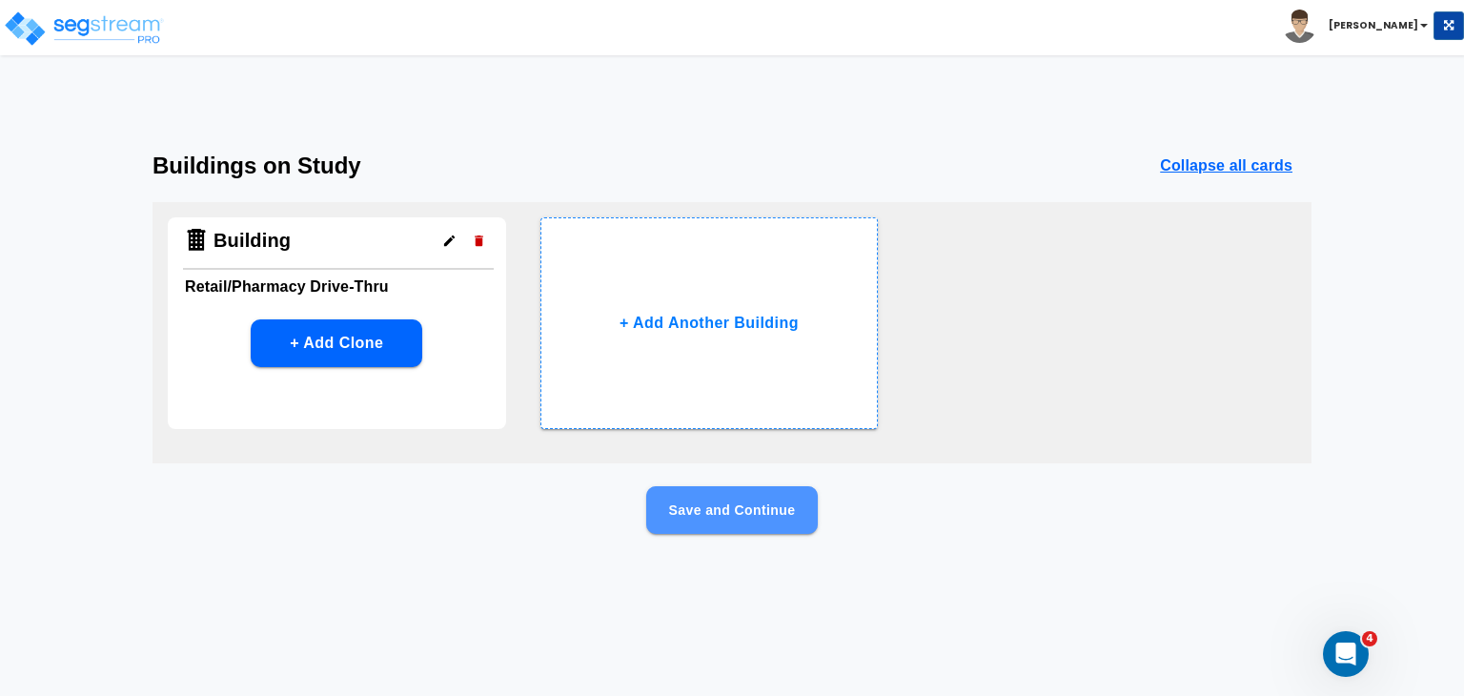
click at [723, 507] on button "Save and Continue" at bounding box center [732, 510] width 172 height 48
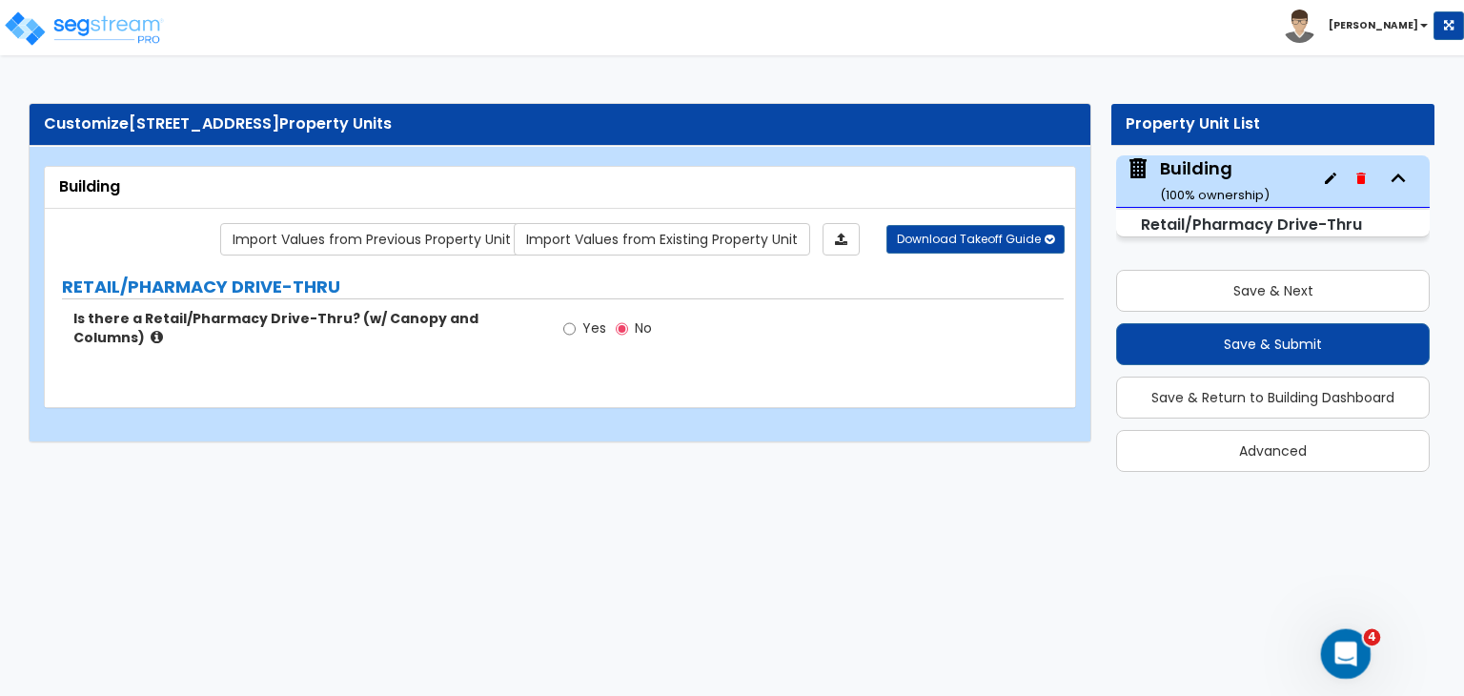
click at [1340, 646] on icon "Open Intercom Messenger" at bounding box center [1343, 651] width 31 height 31
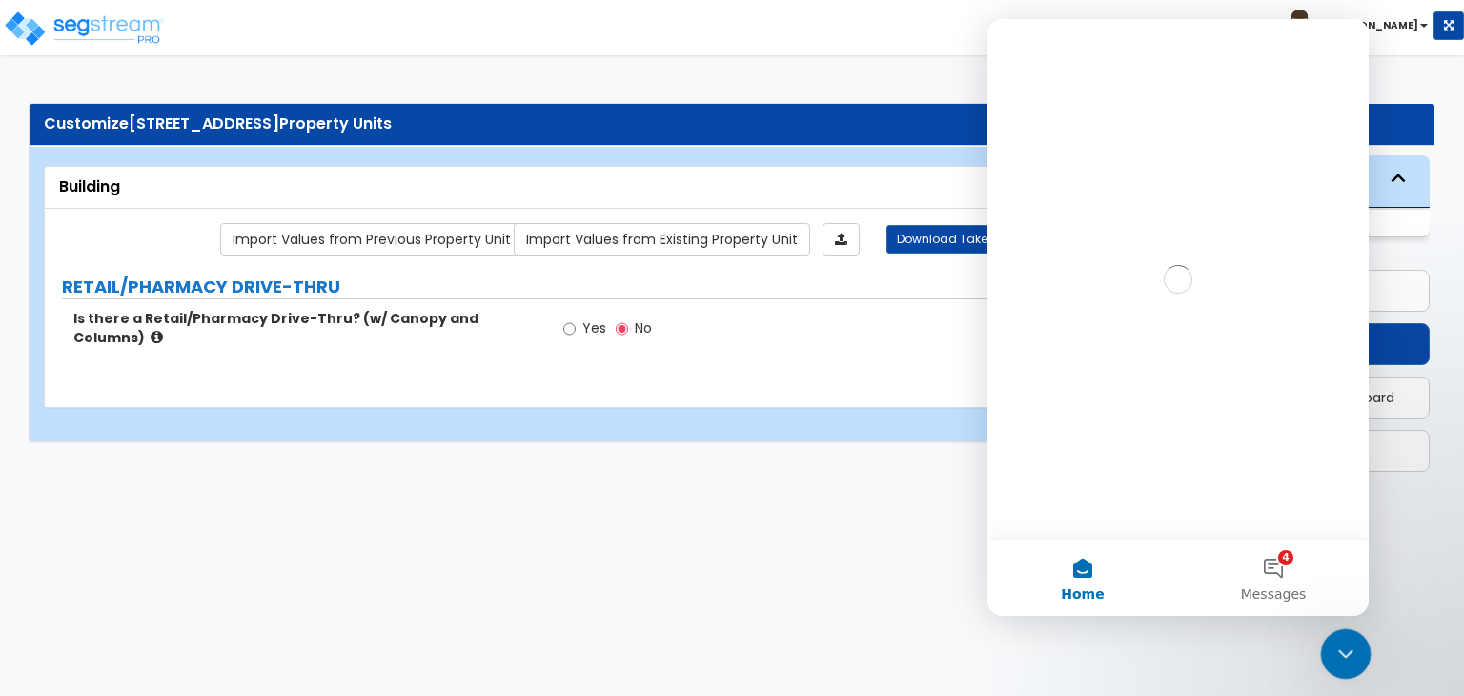
scroll to position [0, 0]
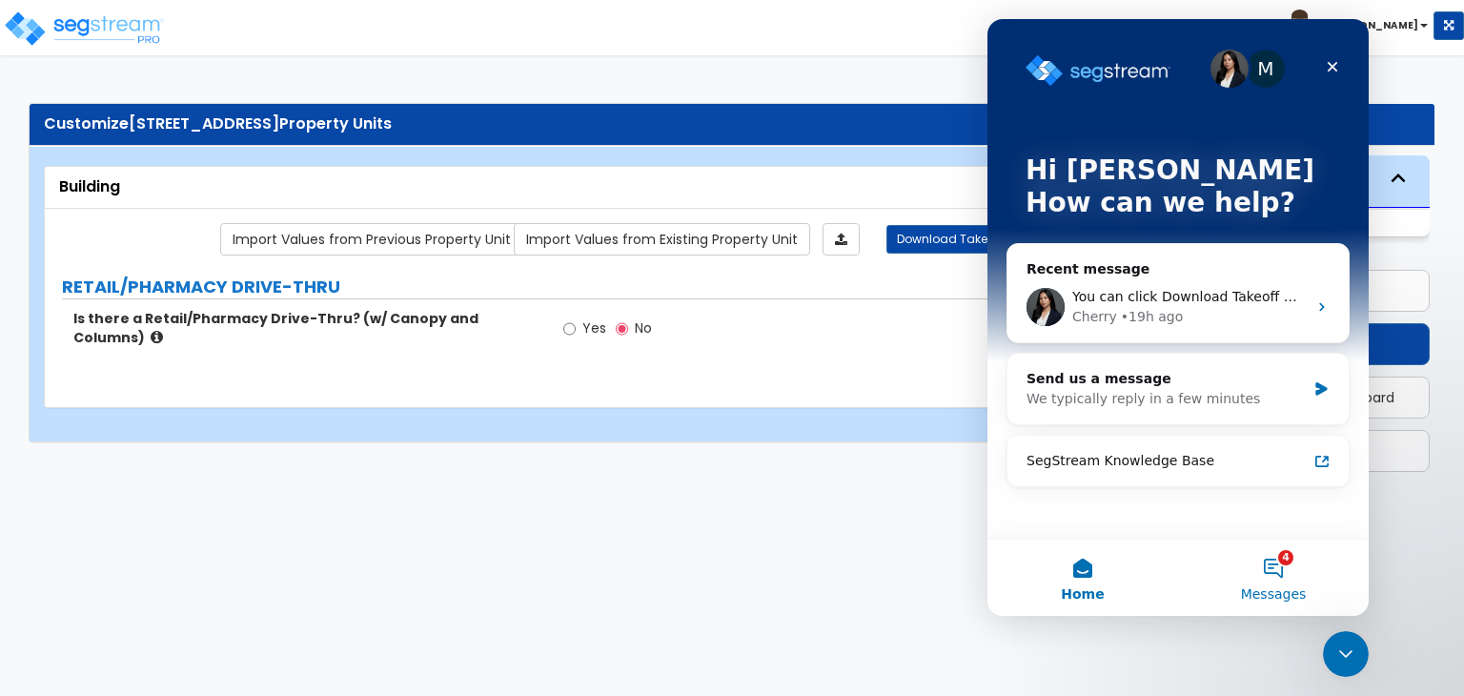
click at [1268, 565] on button "4 Messages" at bounding box center [1273, 577] width 191 height 76
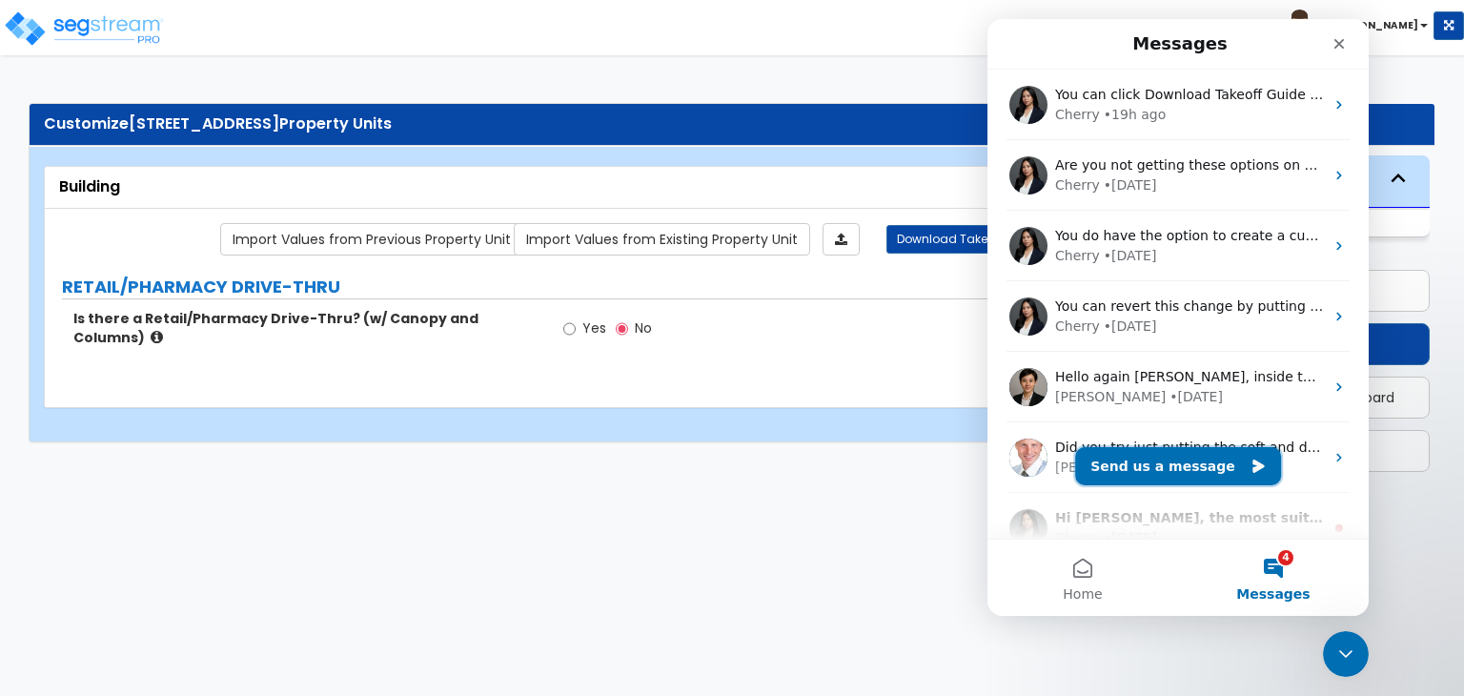
click at [1174, 466] on button "Send us a message" at bounding box center [1178, 466] width 206 height 38
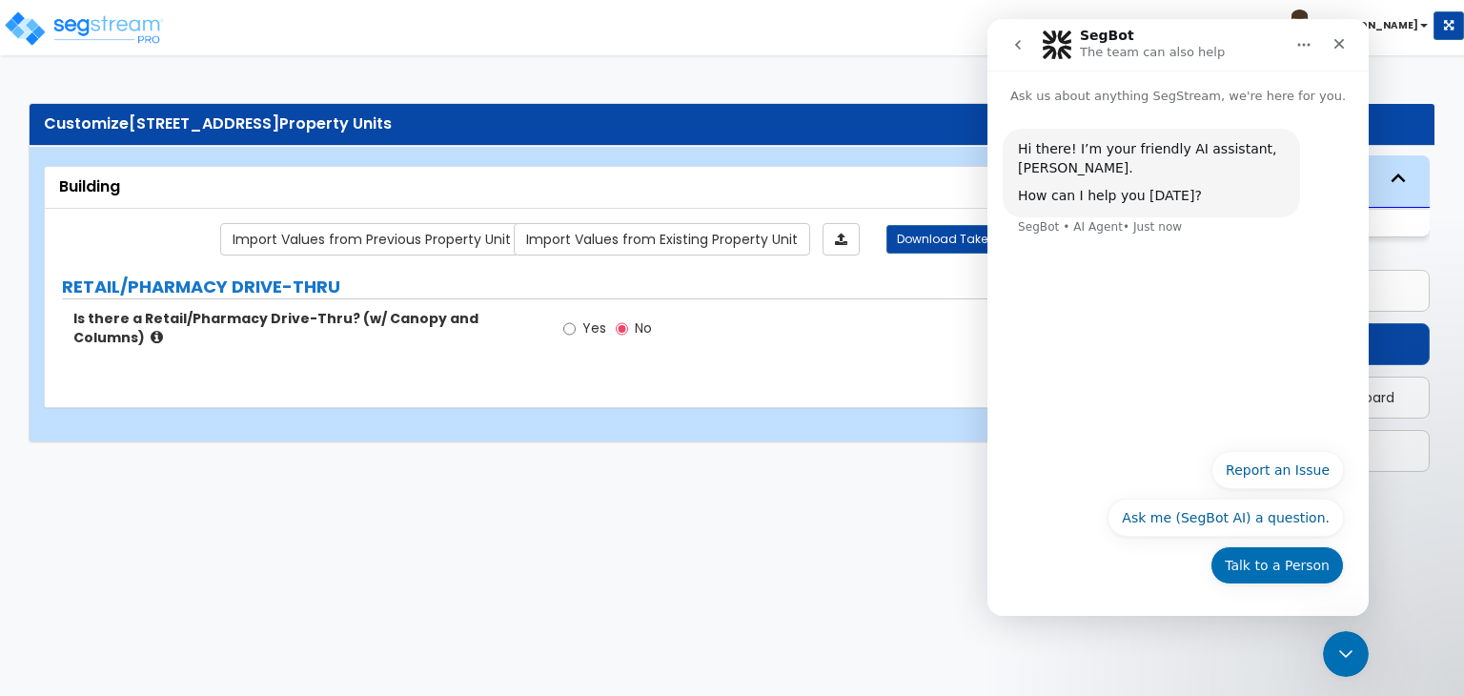
click at [1263, 560] on div "Talk to a Person Report an Issue Ask me (SegBot AI) a question. Talk to a Perso…" at bounding box center [1178, 522] width 332 height 143
click at [1266, 561] on button "Talk to a Person" at bounding box center [1276, 565] width 133 height 38
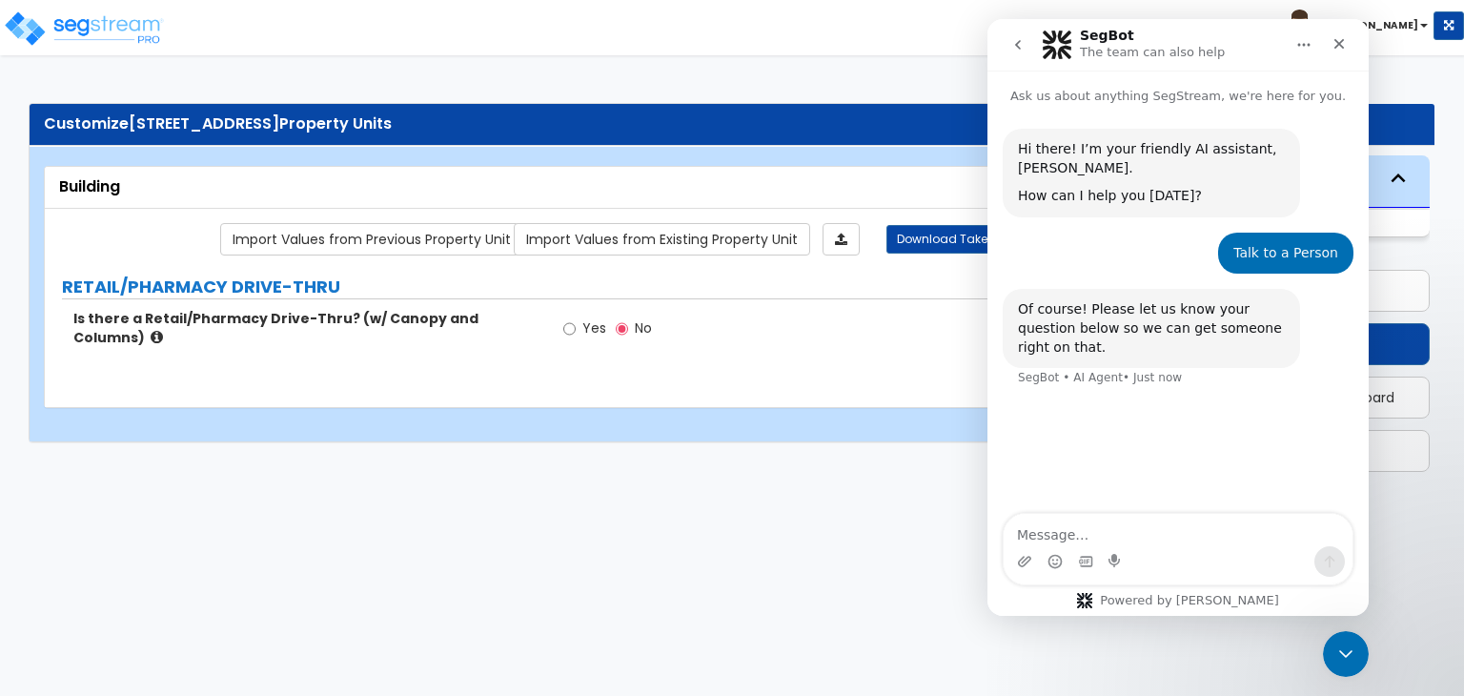
click at [1078, 531] on textarea "Message…" at bounding box center [1178, 530] width 349 height 32
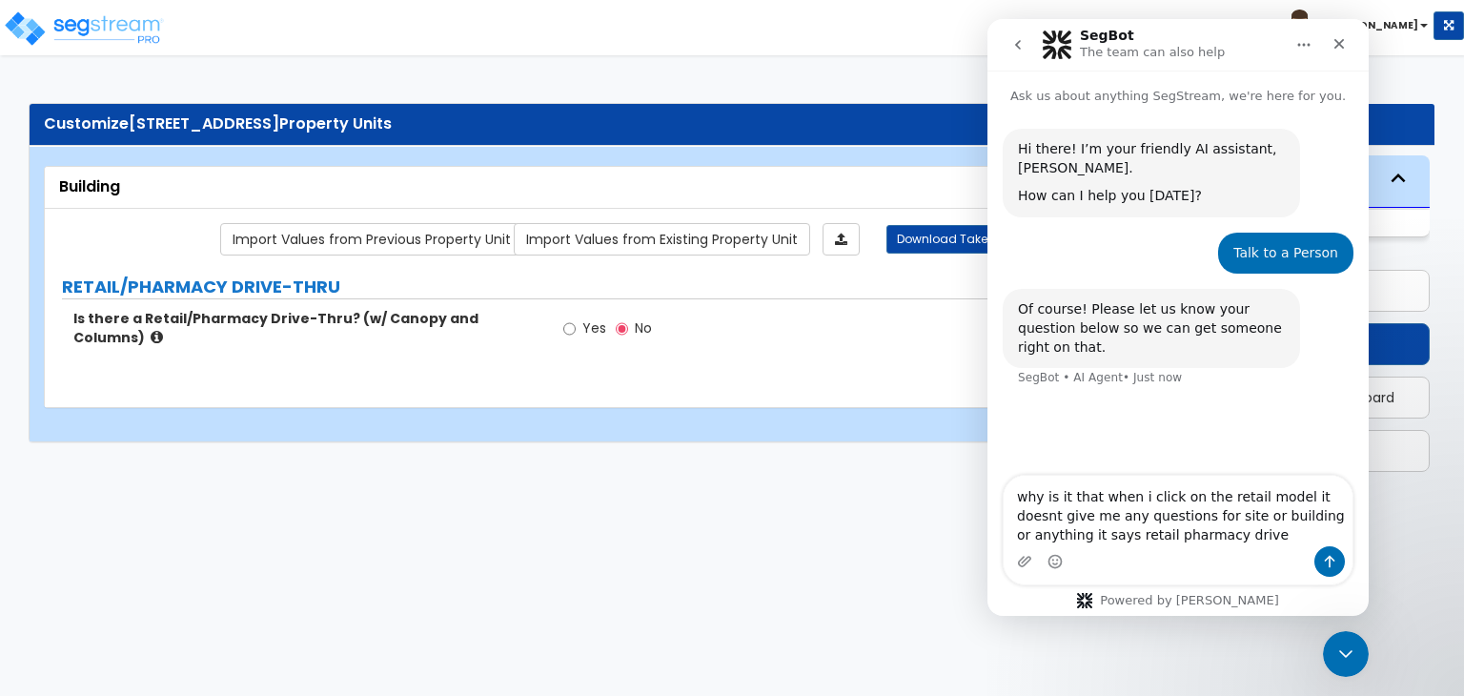
type textarea "why is it that when i click on the retail model it doesnt give me any questions…"
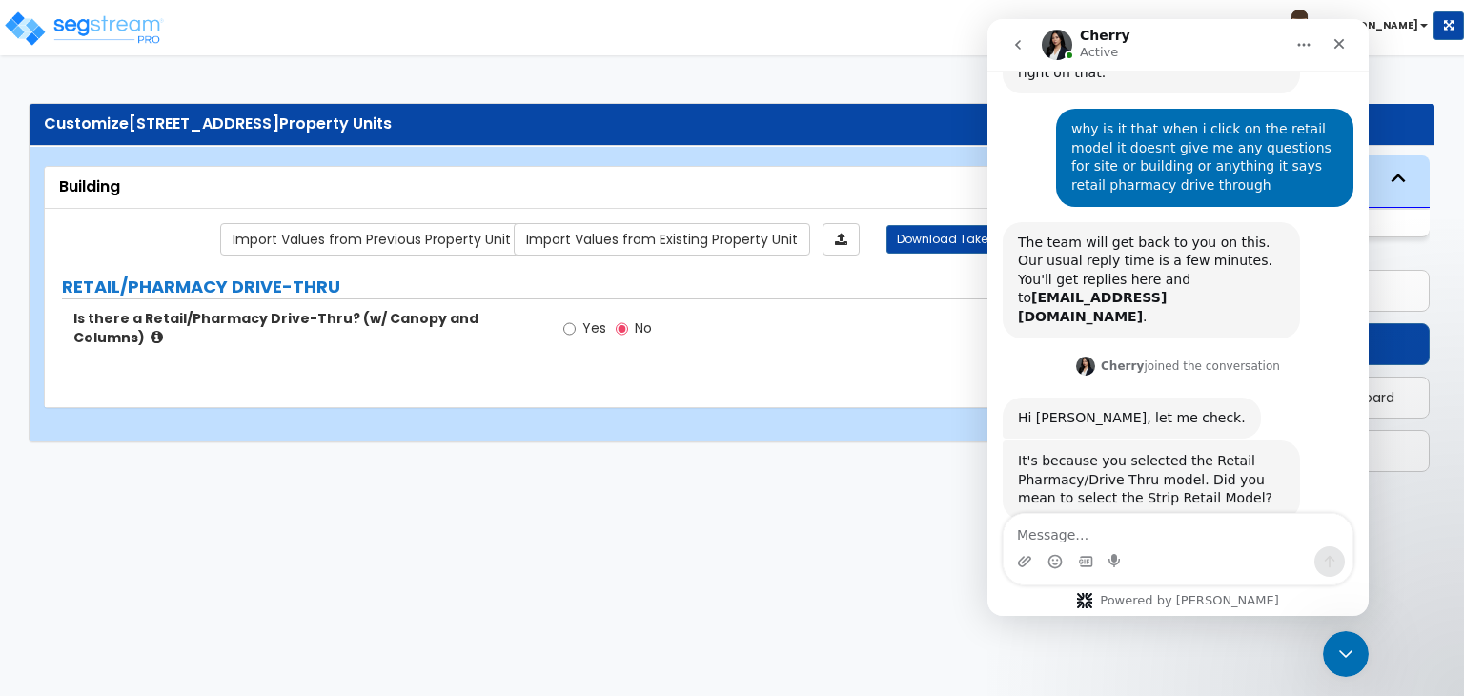
scroll to position [282, 0]
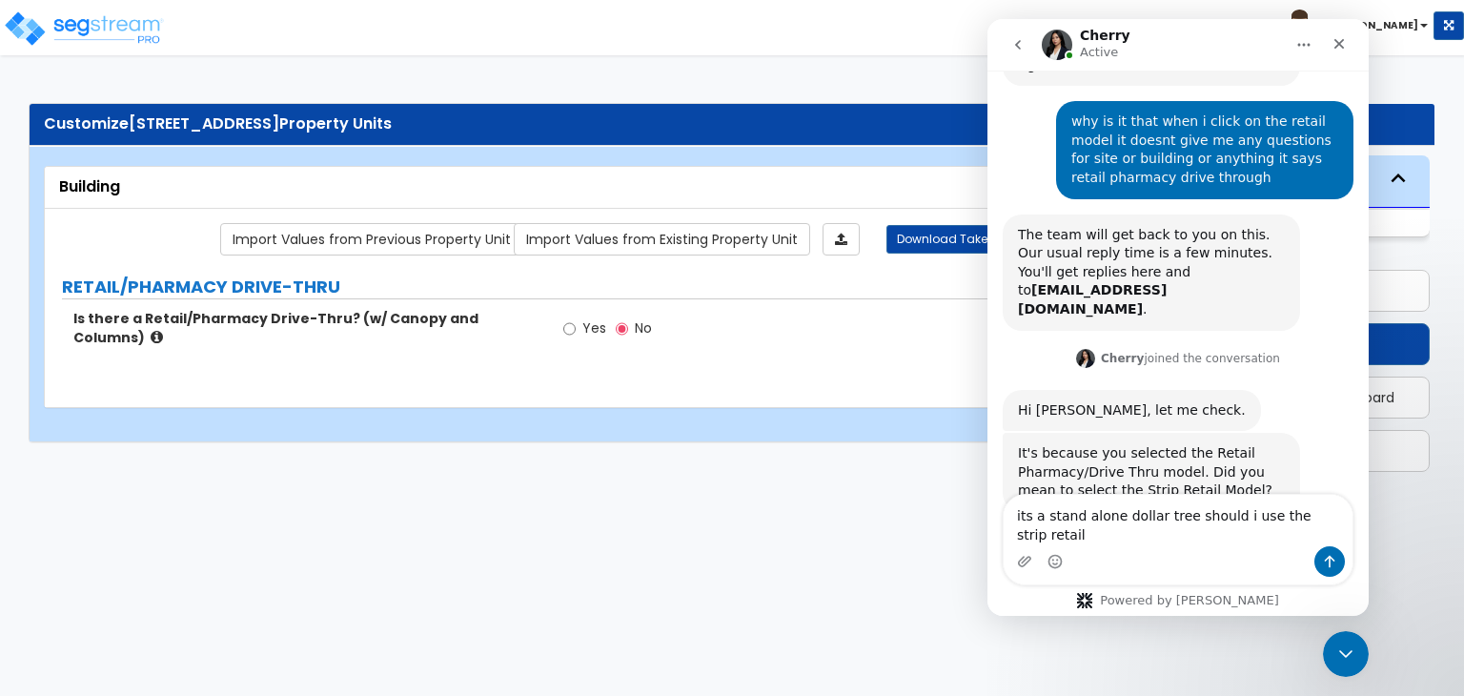
type textarea "its a stand alone dollar tree should i use the strip retail?"
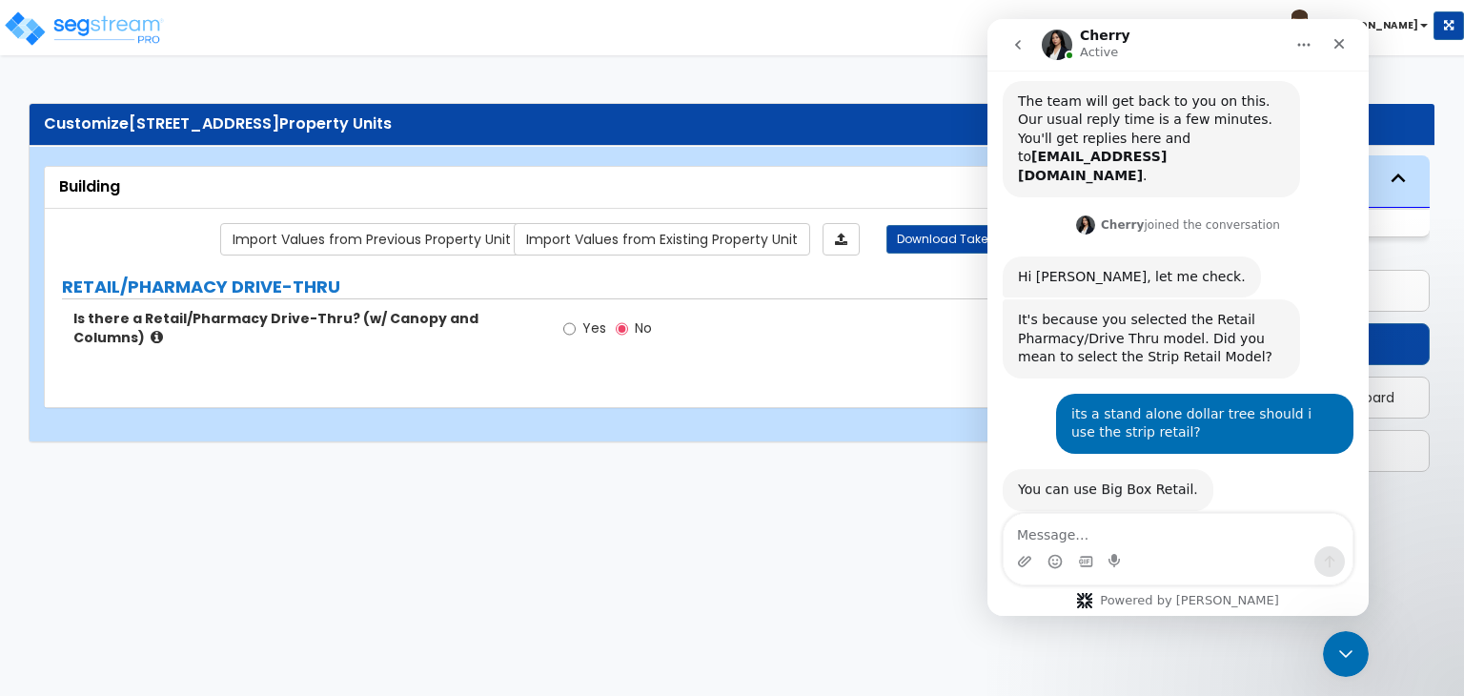
scroll to position [416, 0]
